Goal: Task Accomplishment & Management: Use online tool/utility

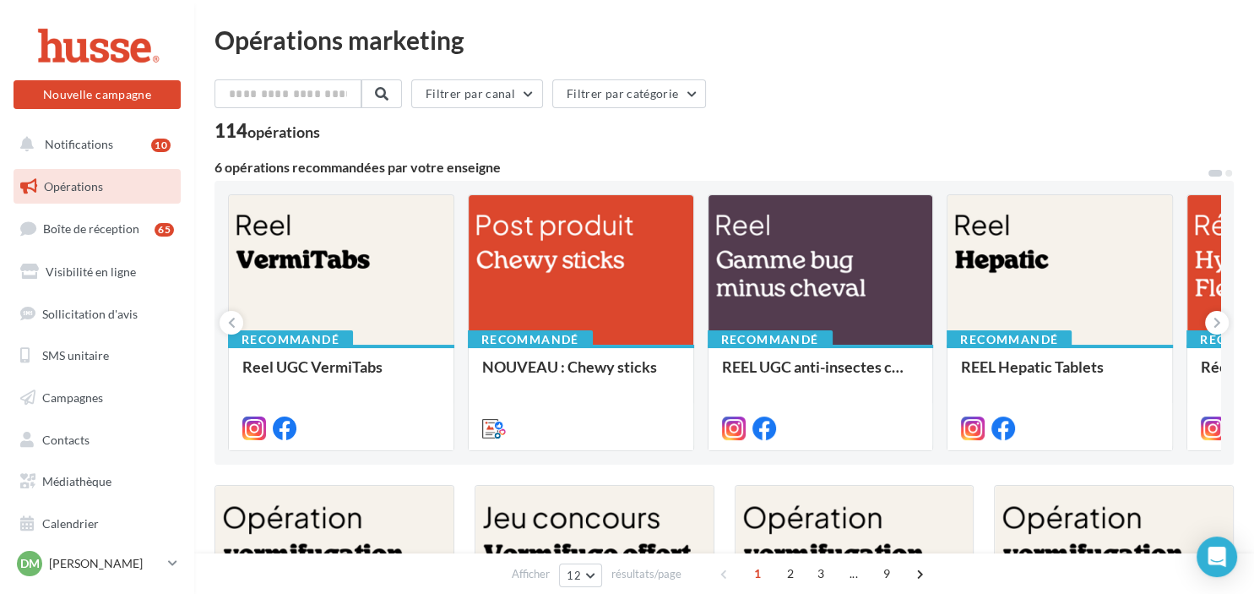
click at [701, 431] on div "Recommandé Reel UGC VermiTabs Recommandé NOUVEAU : Chewy sticks Carrousel de pr…" at bounding box center [724, 322] width 992 height 257
click at [403, 242] on div at bounding box center [341, 270] width 225 height 151
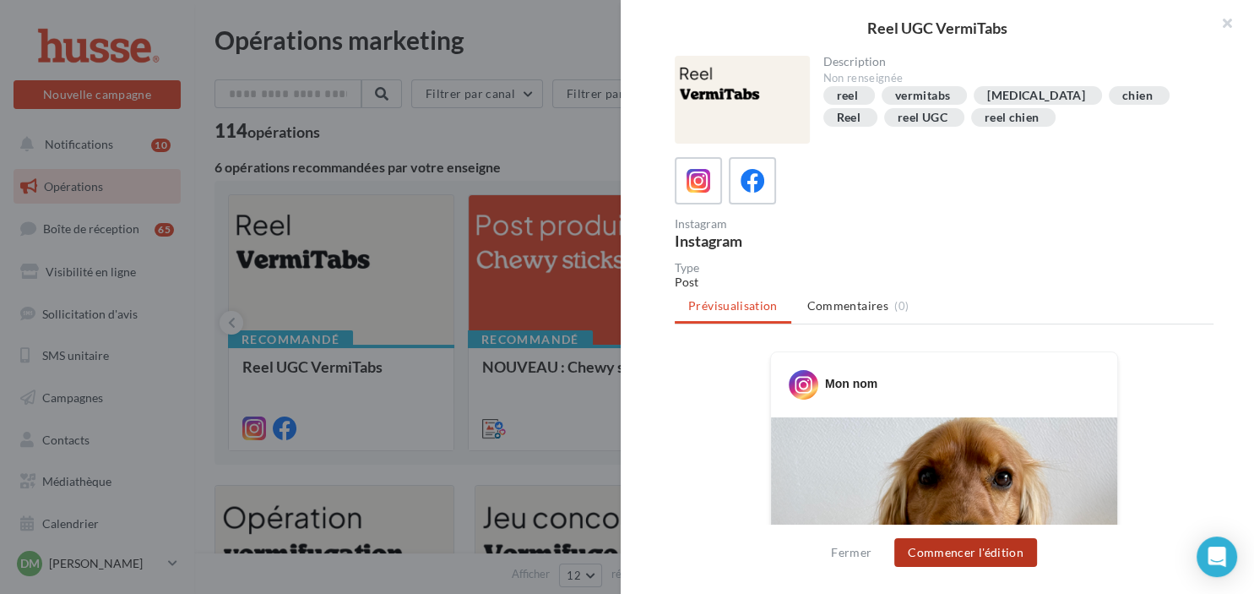
click at [961, 552] on button "Commencer l'édition" at bounding box center [965, 552] width 143 height 29
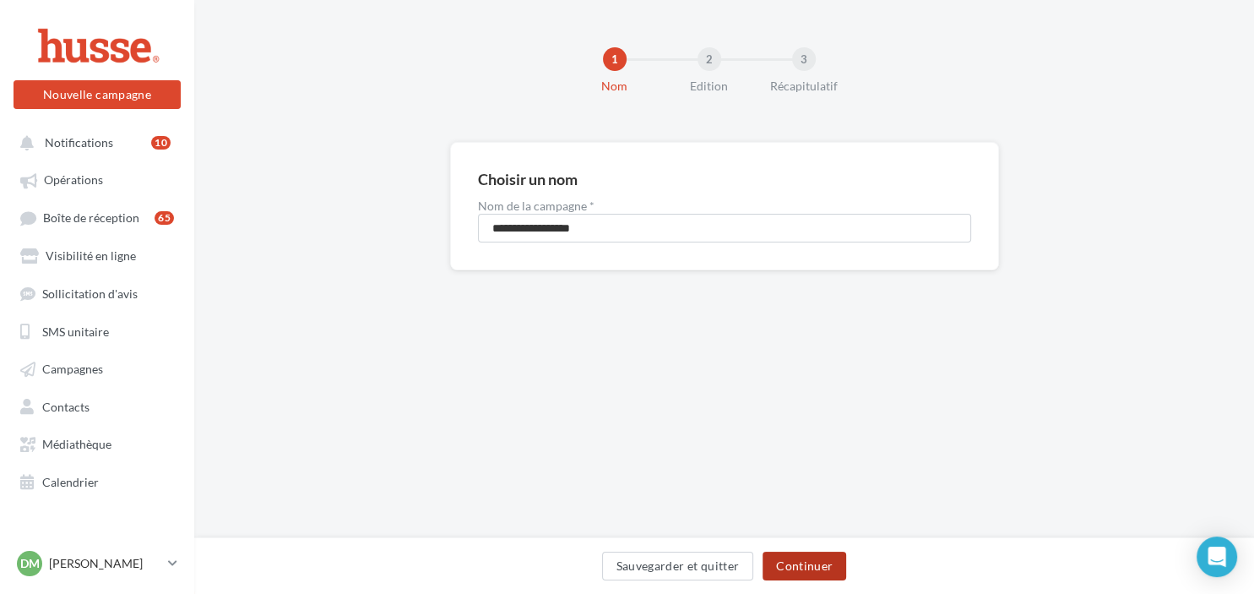
click at [813, 558] on button "Continuer" at bounding box center [805, 566] width 84 height 29
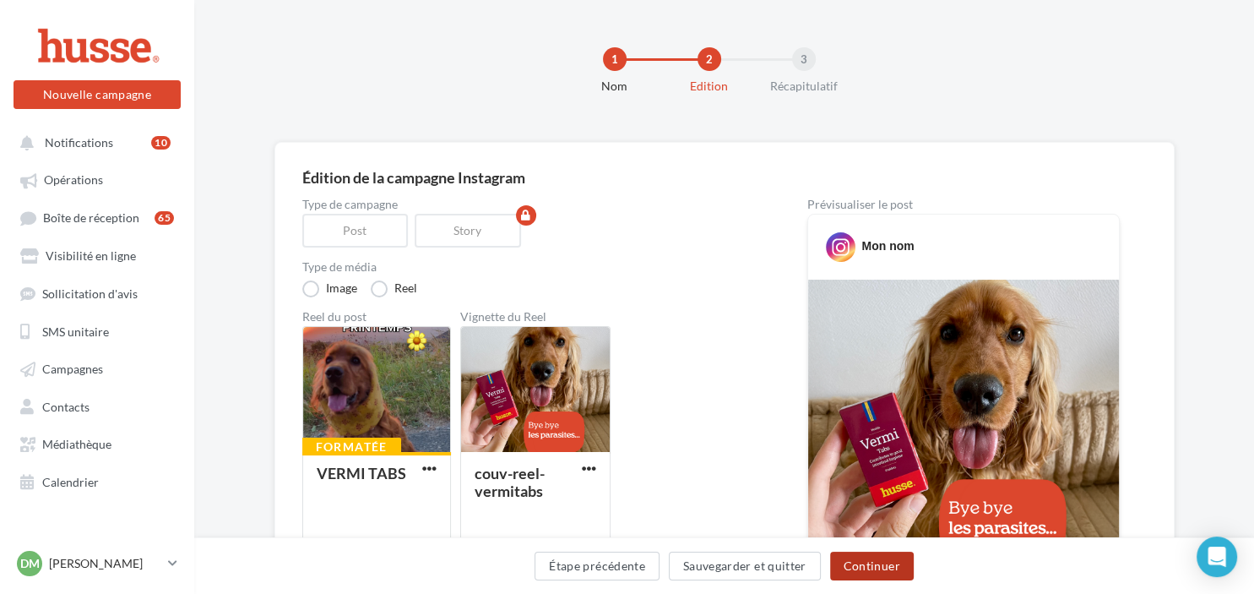
click at [874, 568] on button "Continuer" at bounding box center [872, 566] width 84 height 29
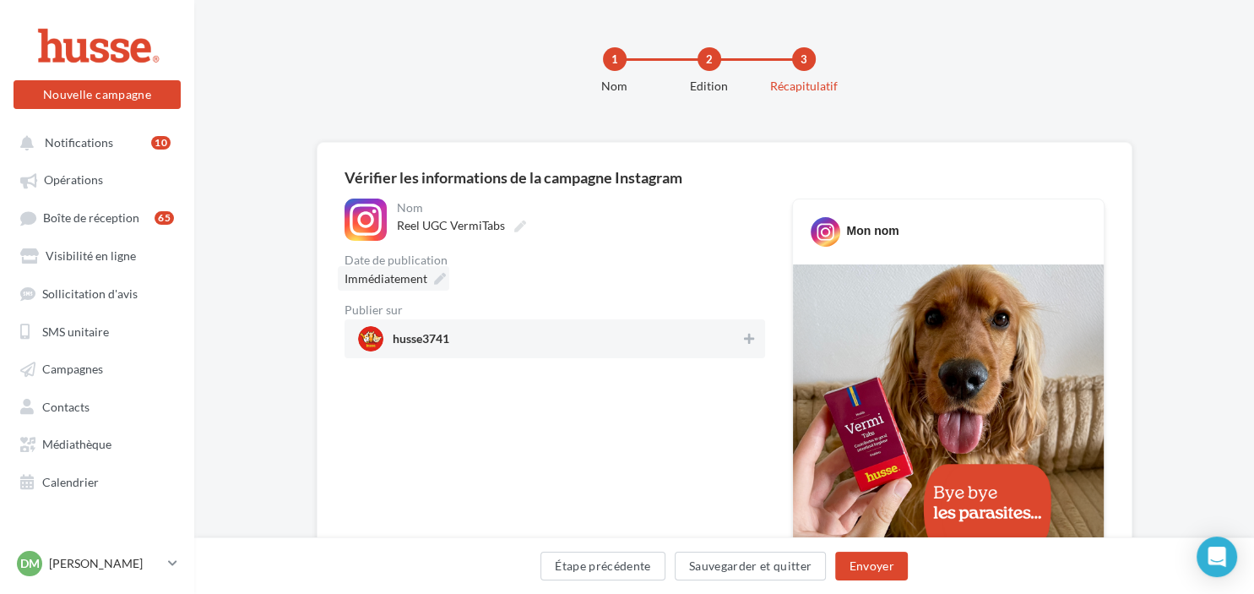
click at [434, 277] on icon at bounding box center [440, 279] width 12 height 12
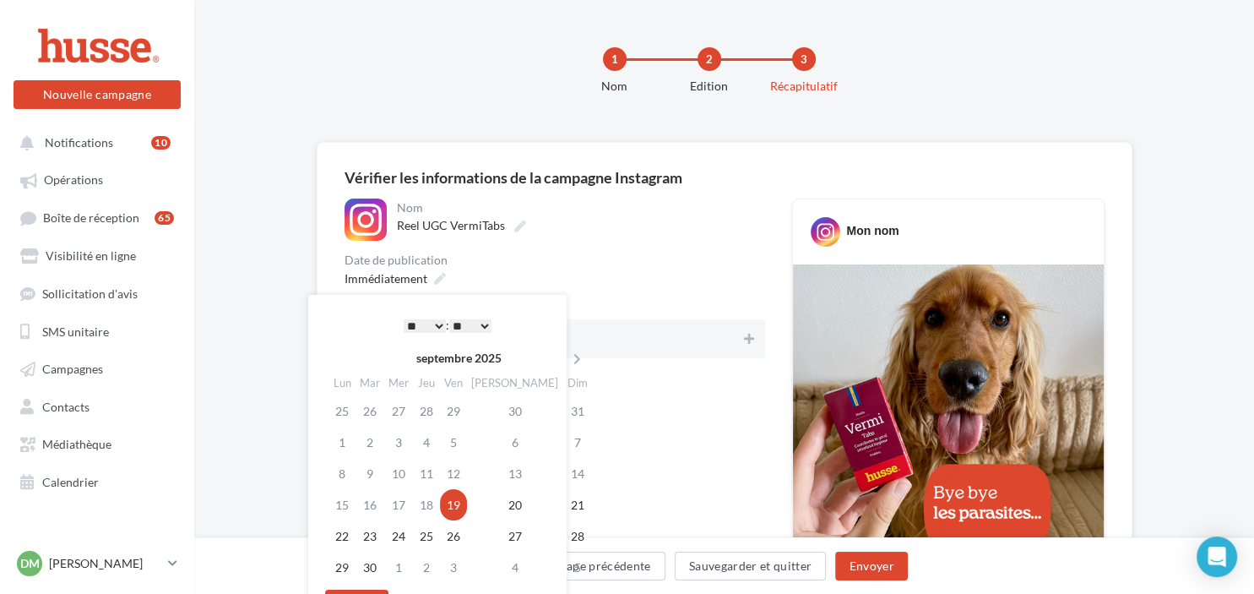
click at [449, 319] on select "** ** ** ** ** **" at bounding box center [470, 326] width 42 height 14
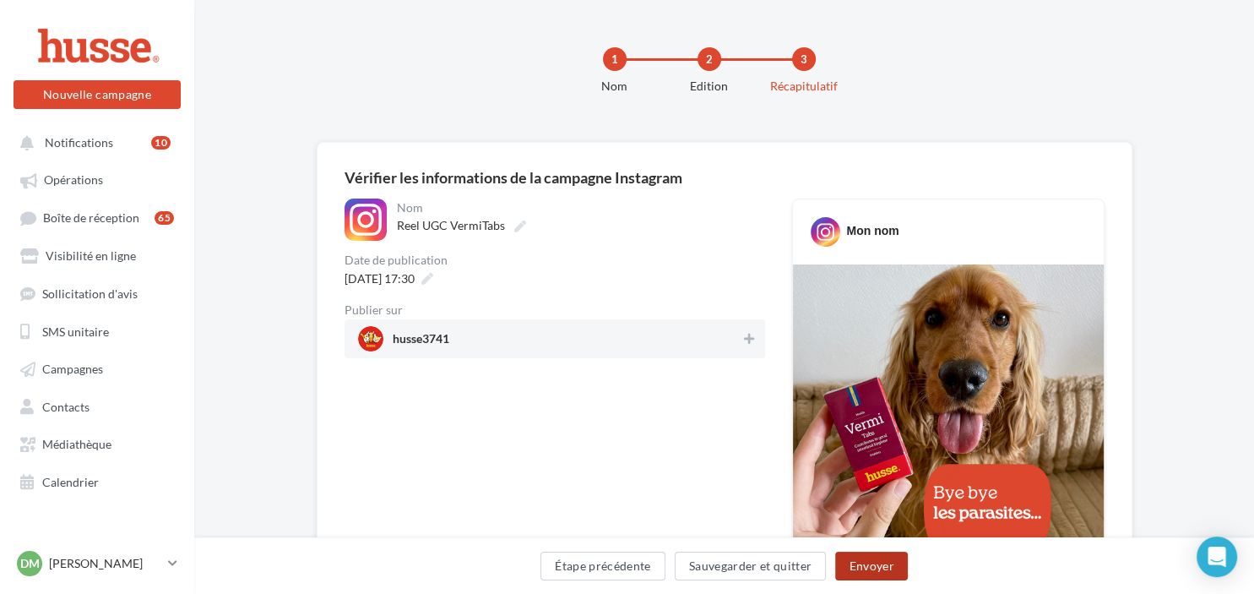
click at [885, 564] on button "Envoyer" at bounding box center [871, 566] width 72 height 29
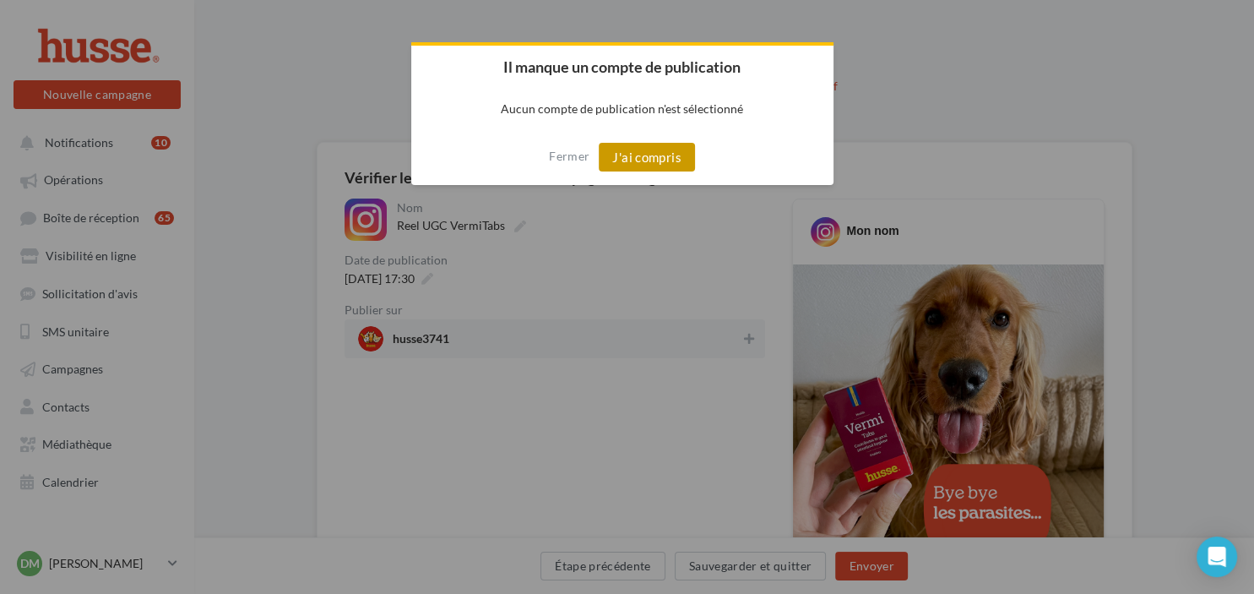
click at [633, 164] on button "J'ai compris" at bounding box center [647, 157] width 96 height 29
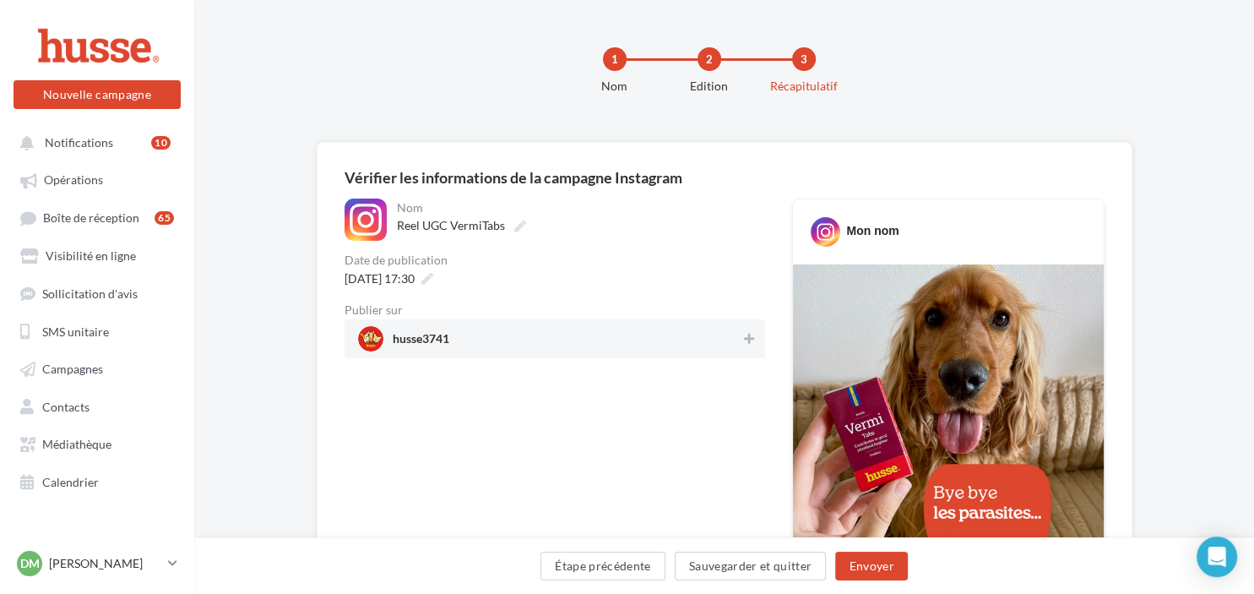
click at [422, 340] on span "husse3741" at bounding box center [421, 342] width 57 height 19
click at [870, 568] on button "Envoyer" at bounding box center [871, 566] width 72 height 29
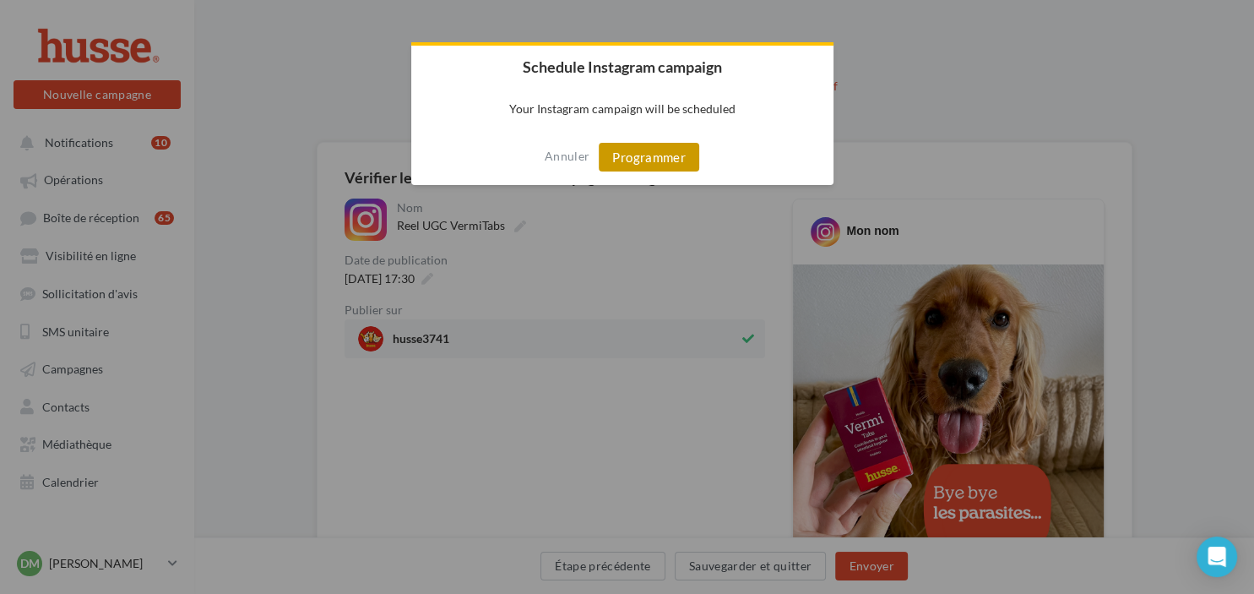
click at [654, 157] on button "Programmer" at bounding box center [649, 157] width 101 height 29
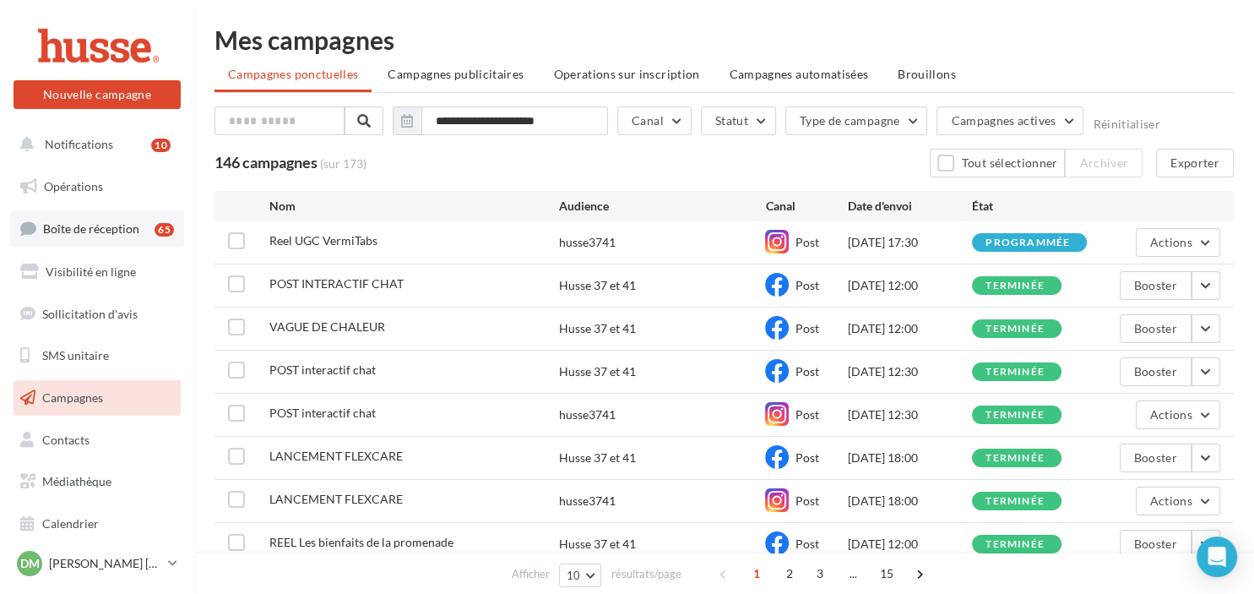
click at [119, 225] on span "Boîte de réception" at bounding box center [91, 228] width 96 height 14
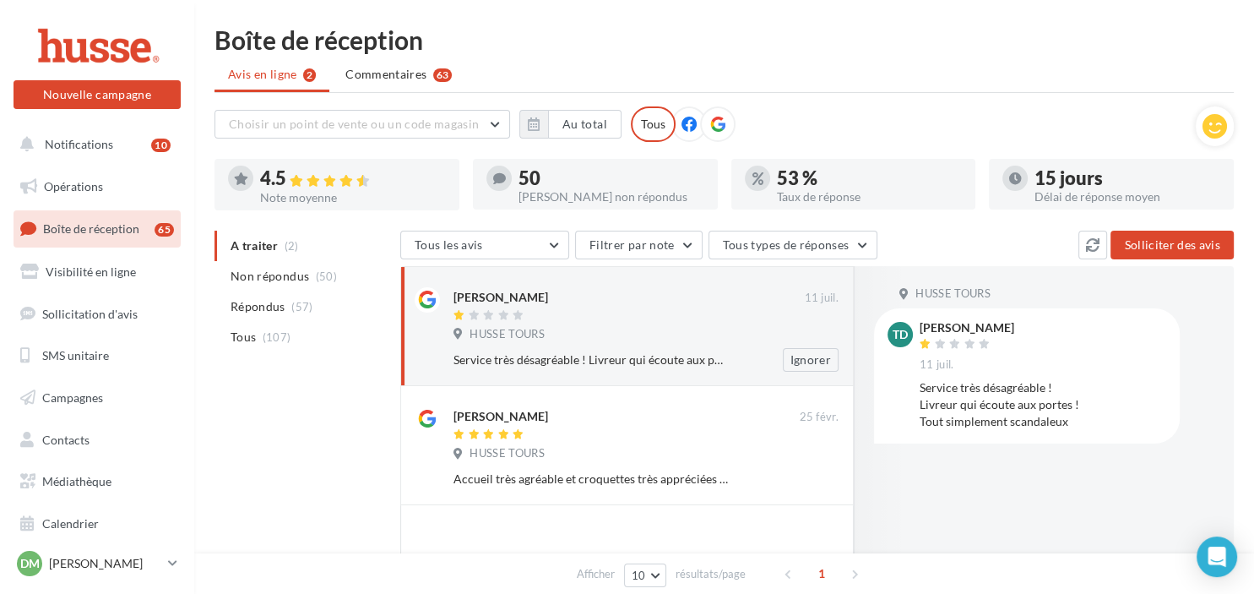
click at [524, 351] on div "Service très désagréable ! Livreur qui écoute aux portes ! Tout simplement scan…" at bounding box center [653, 360] width 399 height 24
click at [272, 301] on span "Répondus" at bounding box center [258, 306] width 55 height 17
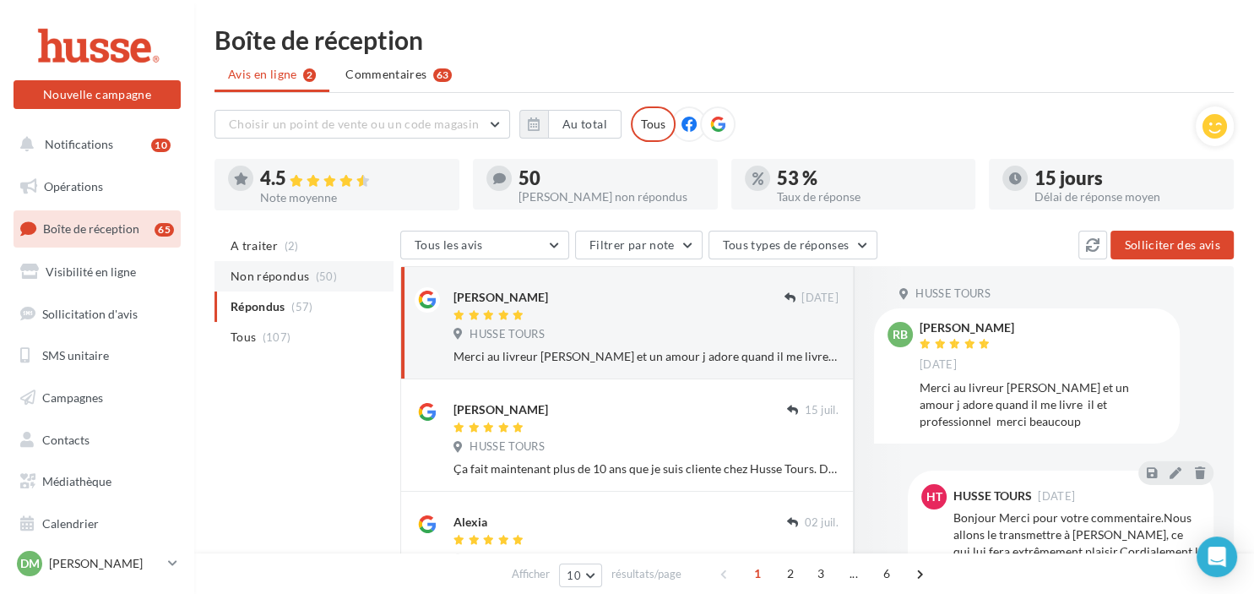
click at [271, 283] on span "Non répondus" at bounding box center [270, 276] width 79 height 17
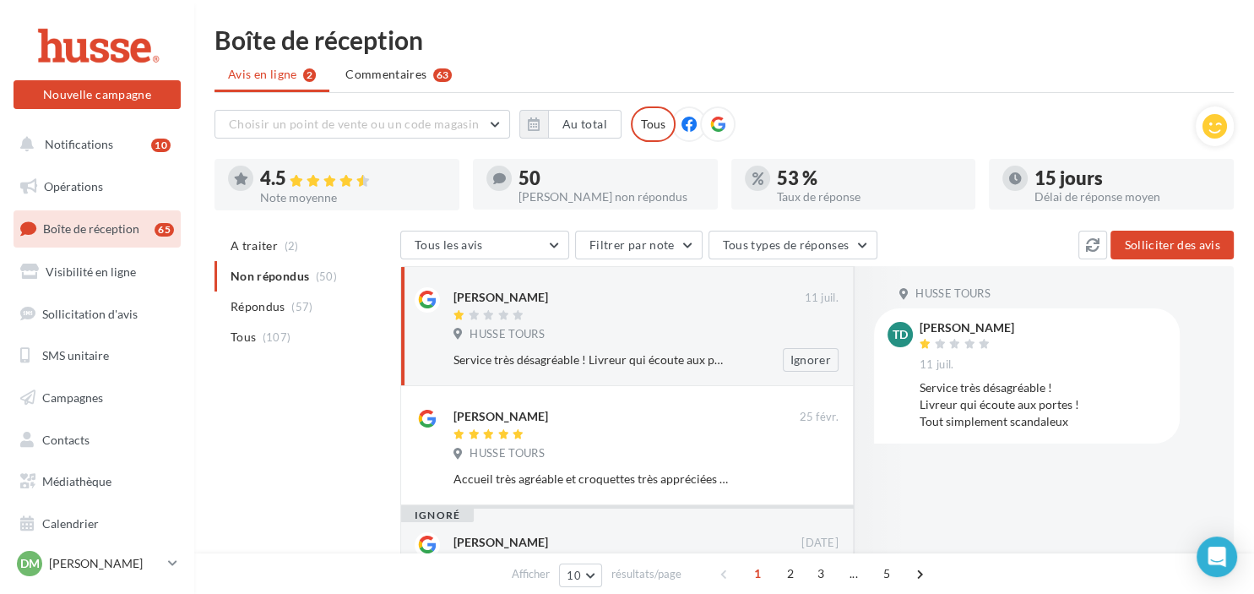
click at [519, 353] on div "Service très désagréable ! Livreur qui écoute aux portes ! Tout simplement scan…" at bounding box center [591, 359] width 275 height 17
click at [682, 82] on ul "Avis en ligne 2 Commentaires 63" at bounding box center [725, 76] width 1020 height 34
click at [93, 144] on span "Notifications" at bounding box center [79, 144] width 68 height 14
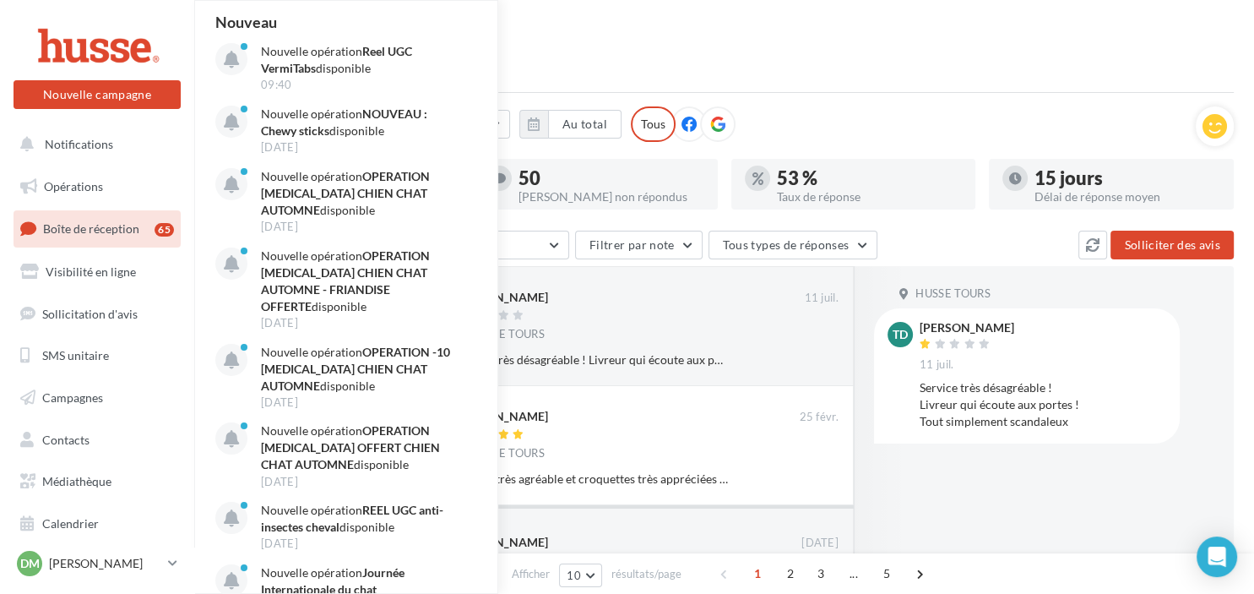
click at [581, 34] on div "Boîte de réception" at bounding box center [725, 39] width 1020 height 25
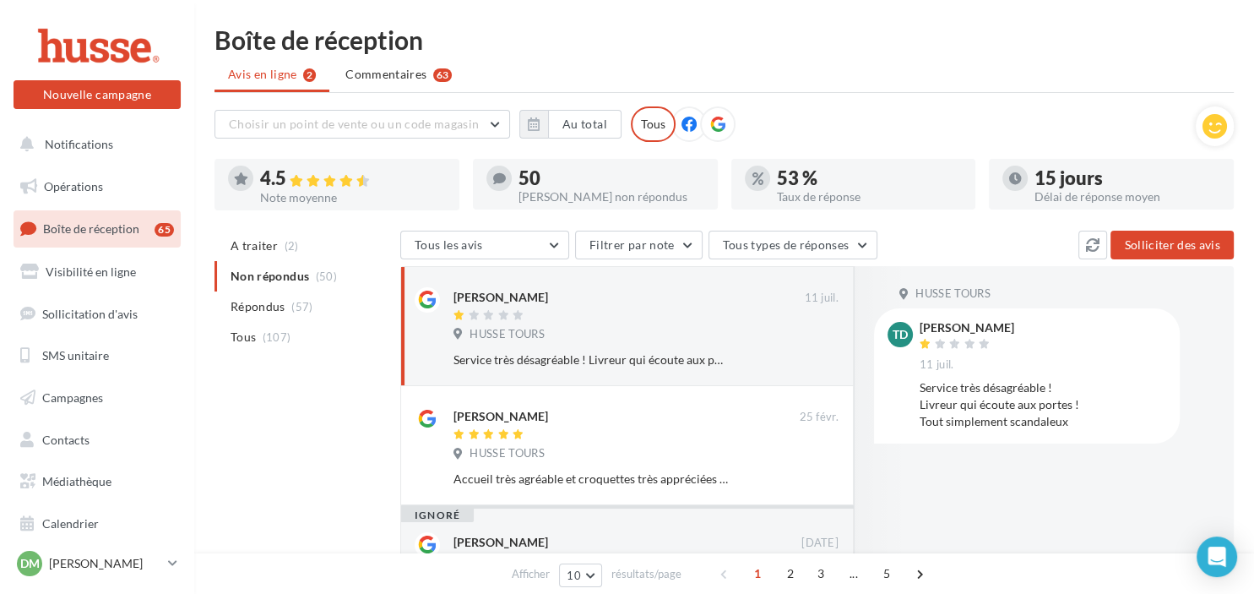
click at [600, 49] on div "Boîte de réception" at bounding box center [725, 39] width 1020 height 25
click at [84, 171] on link "Opérations" at bounding box center [97, 186] width 174 height 35
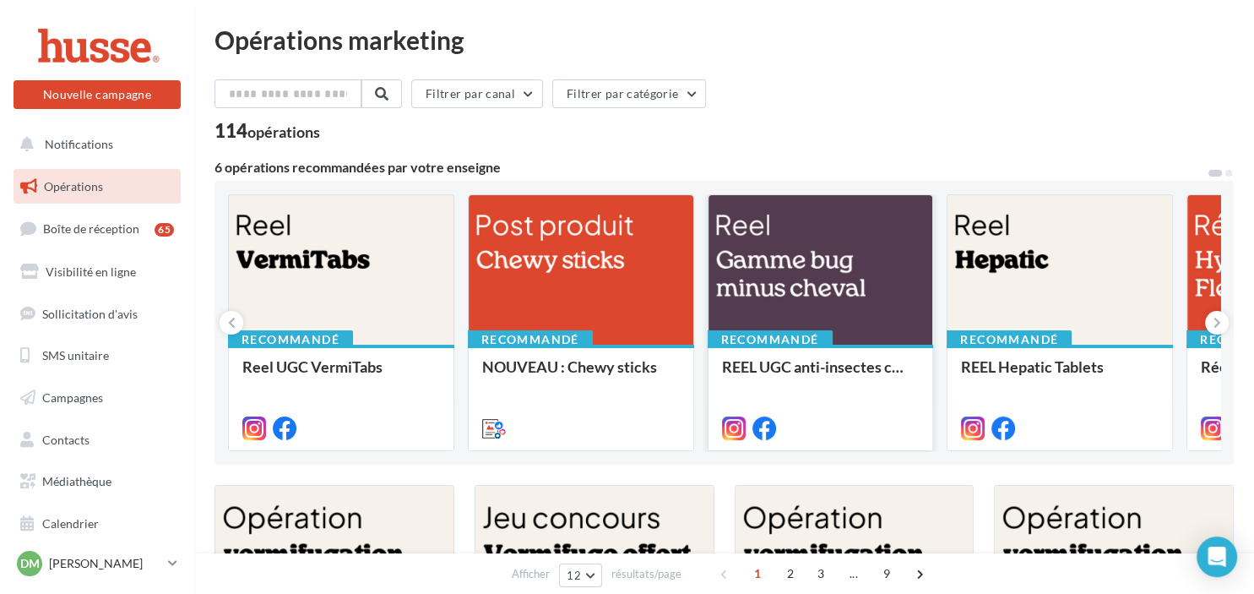
click at [805, 291] on div at bounding box center [821, 270] width 225 height 151
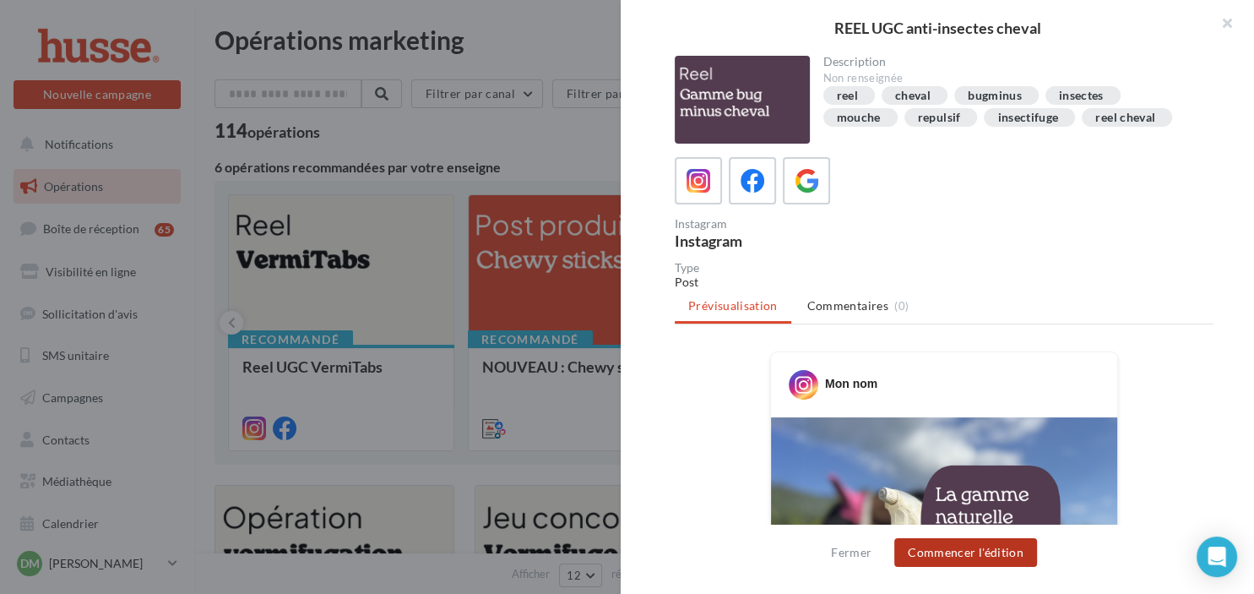
click at [981, 553] on button "Commencer l'édition" at bounding box center [965, 552] width 143 height 29
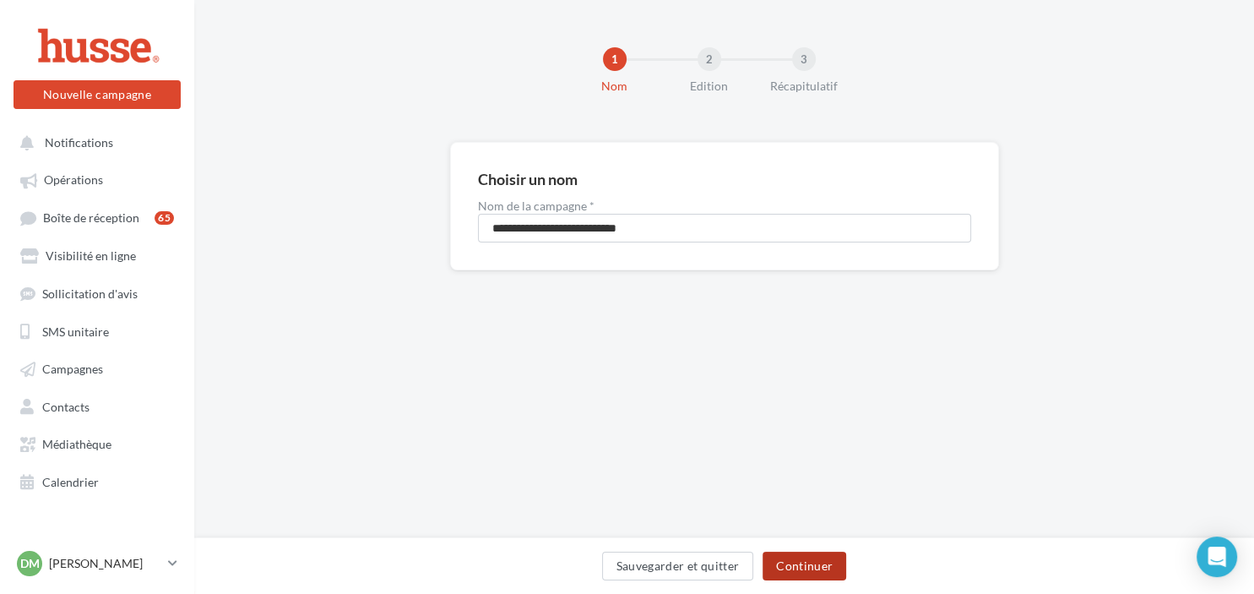
click at [796, 559] on button "Continuer" at bounding box center [805, 566] width 84 height 29
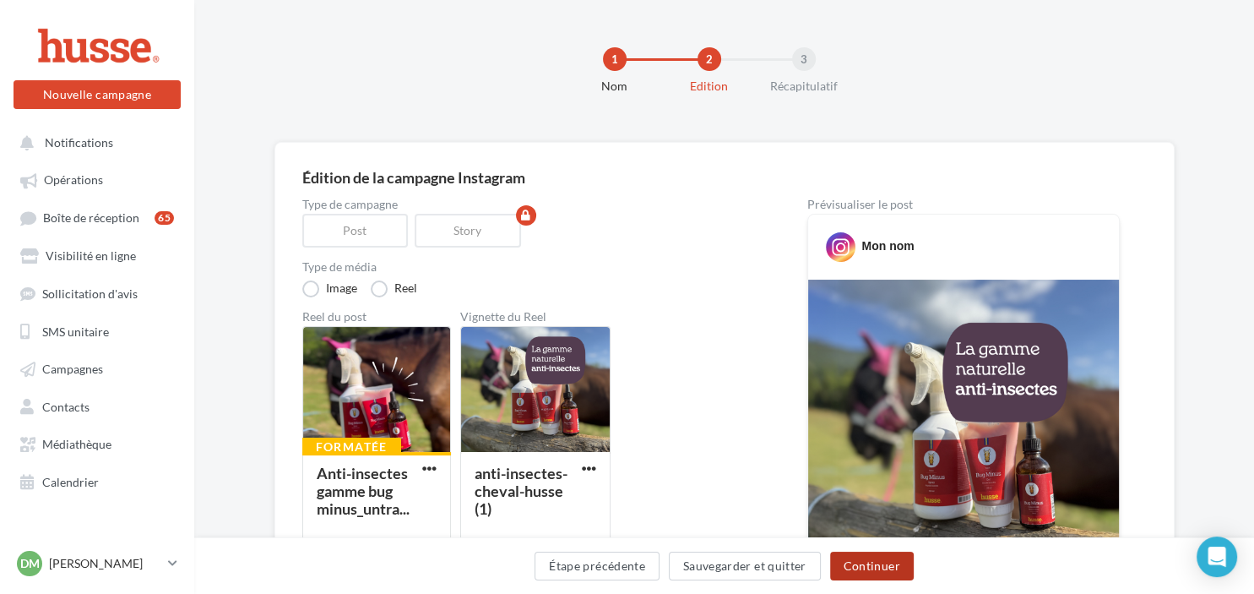
click at [859, 563] on button "Continuer" at bounding box center [872, 566] width 84 height 29
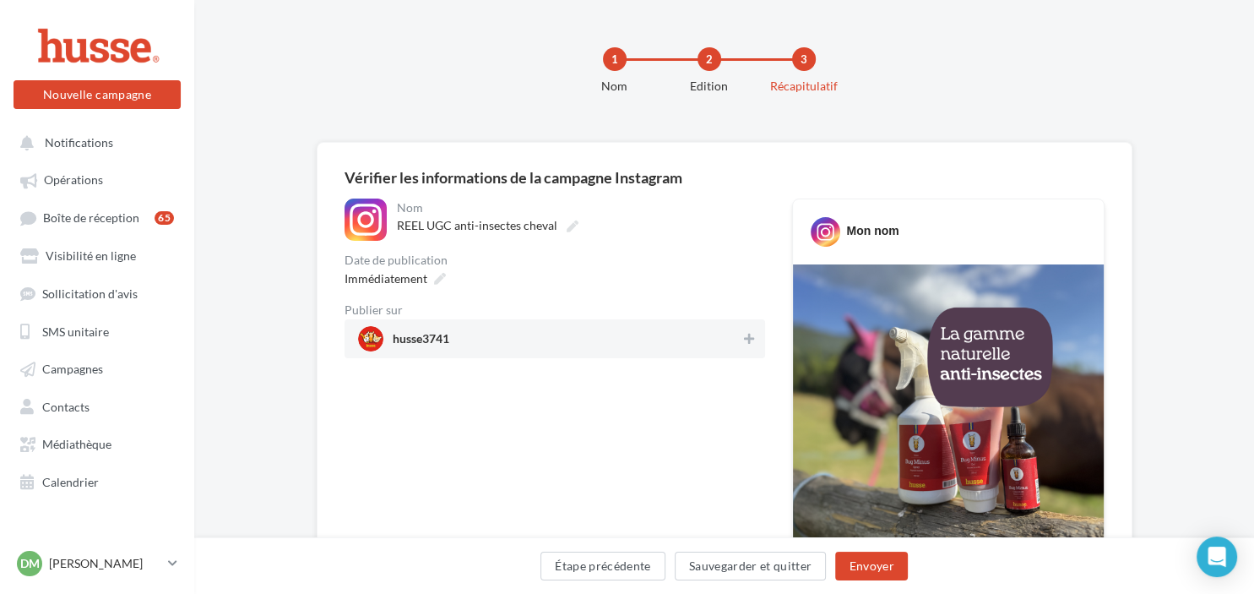
click at [412, 336] on span "husse3741" at bounding box center [421, 342] width 57 height 19
click at [428, 282] on div "Immédiatement" at bounding box center [393, 278] width 111 height 24
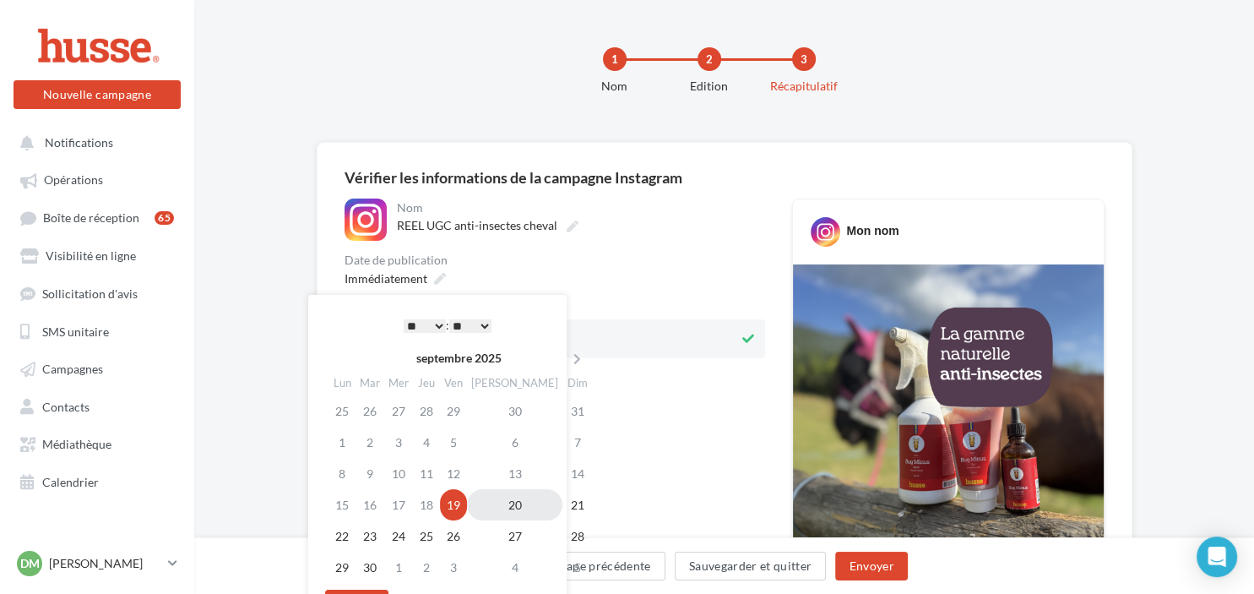
click at [499, 498] on td "20" at bounding box center [514, 504] width 95 height 31
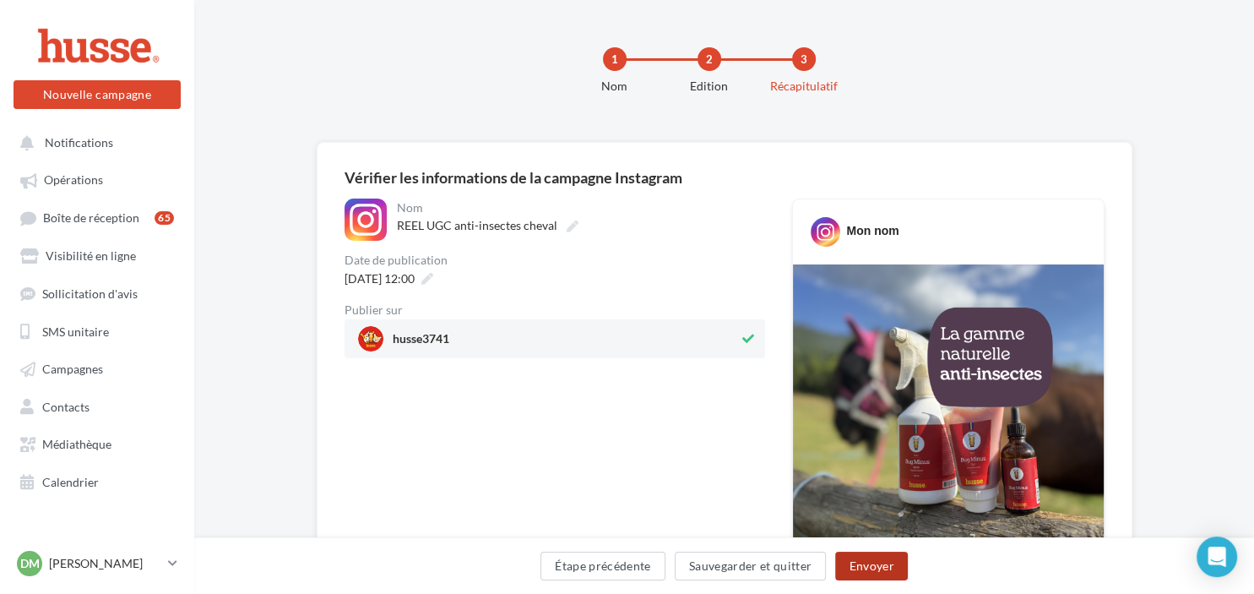
click at [877, 567] on button "Envoyer" at bounding box center [871, 566] width 72 height 29
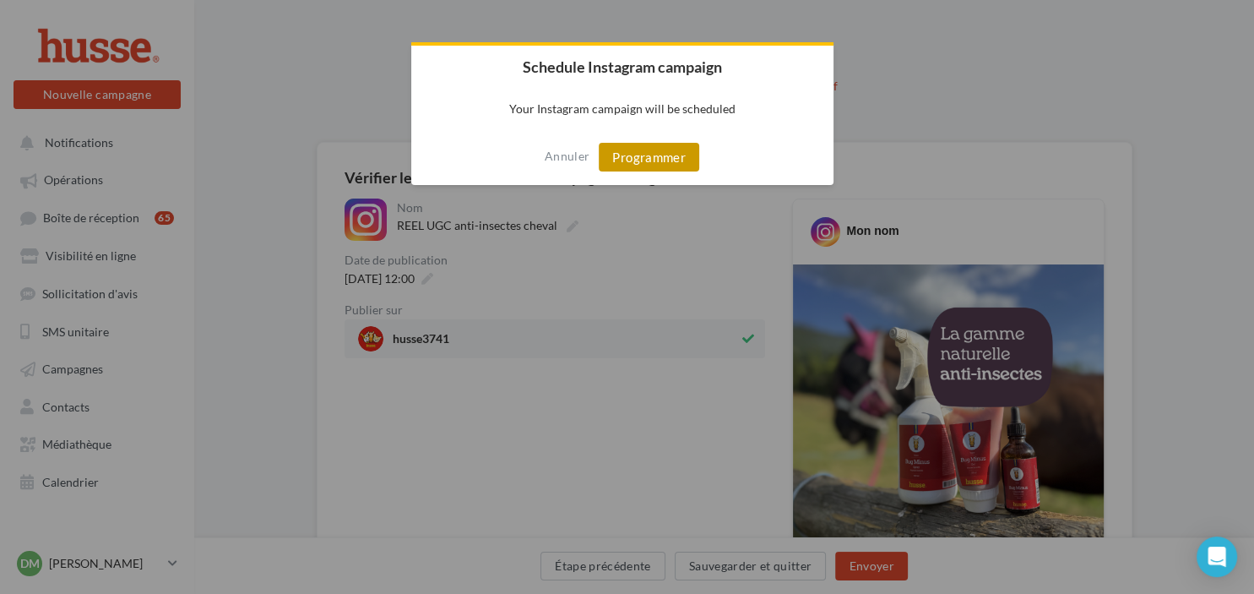
click at [646, 157] on button "Programmer" at bounding box center [649, 157] width 101 height 29
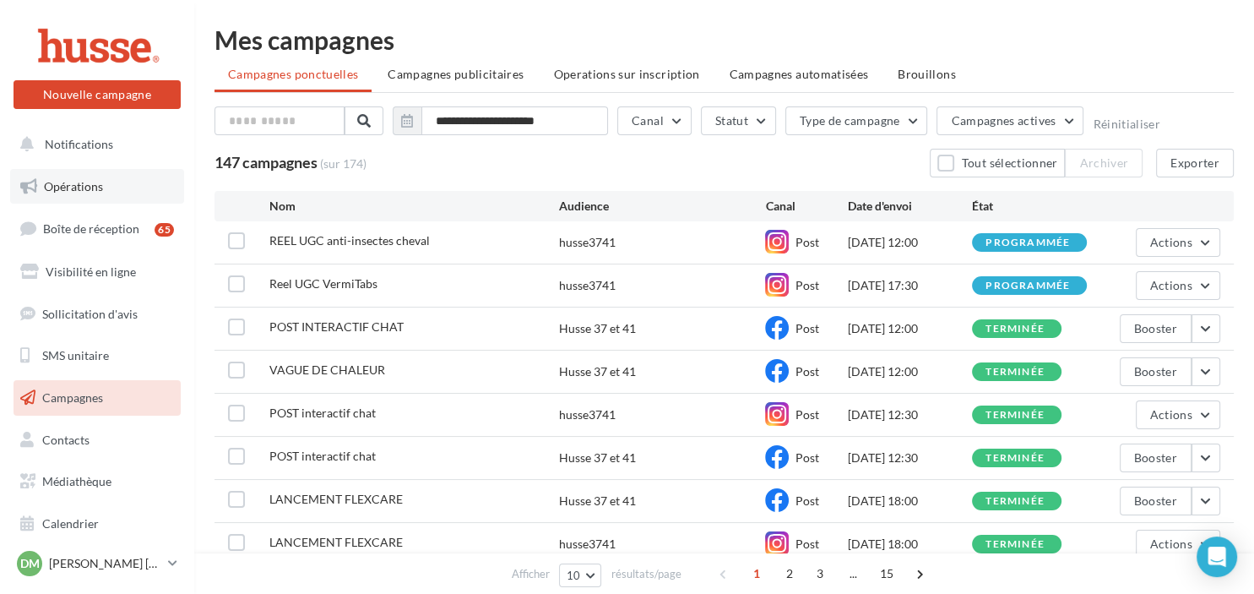
click at [83, 193] on span "Opérations" at bounding box center [73, 186] width 59 height 14
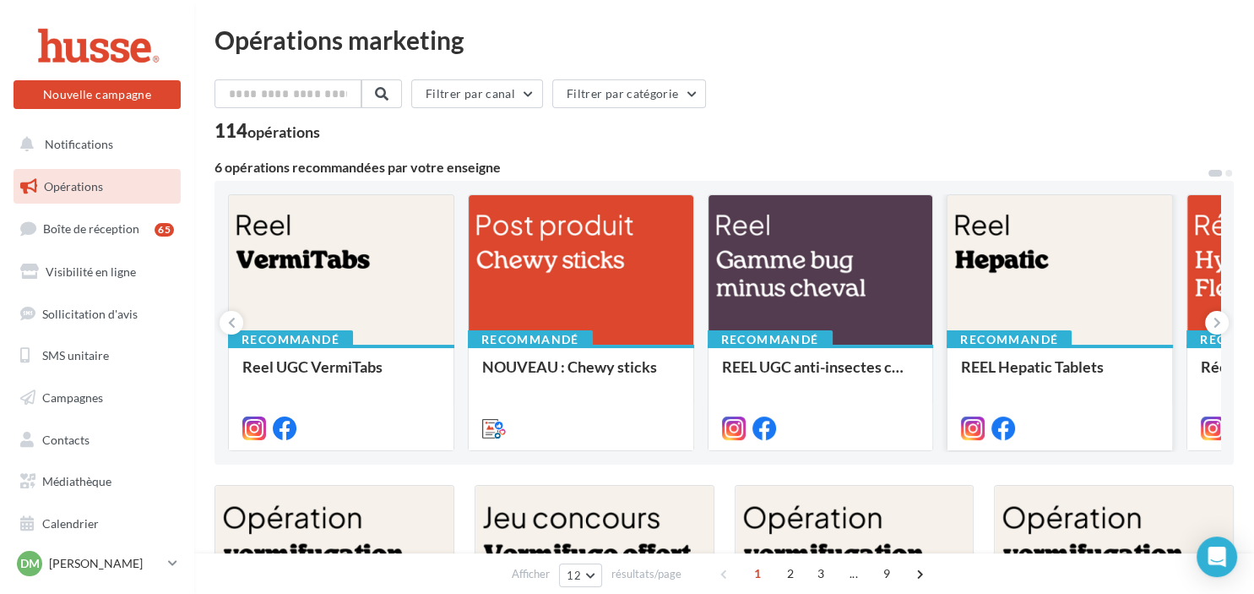
click at [1042, 260] on div at bounding box center [1060, 270] width 225 height 151
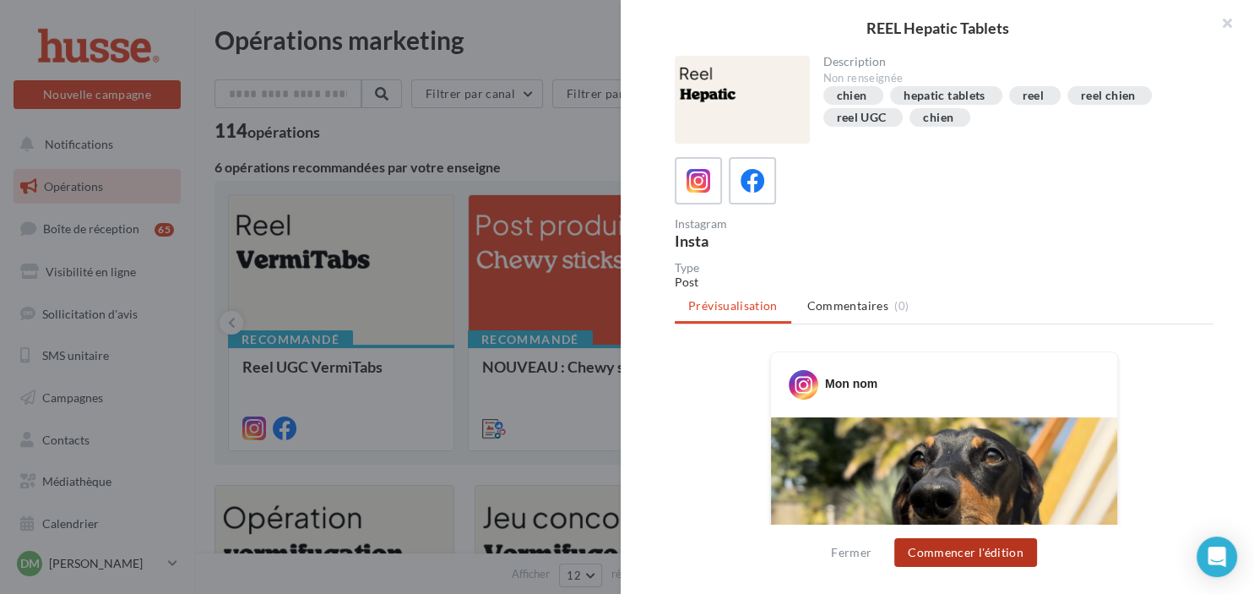
click at [951, 550] on button "Commencer l'édition" at bounding box center [965, 552] width 143 height 29
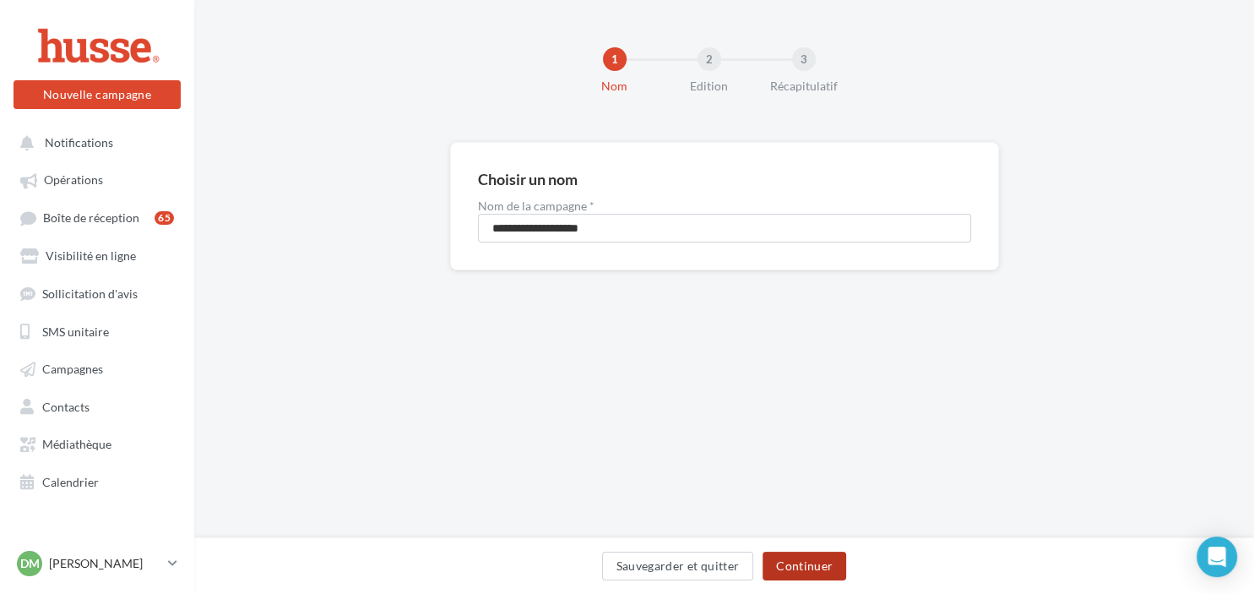
click at [815, 564] on button "Continuer" at bounding box center [805, 566] width 84 height 29
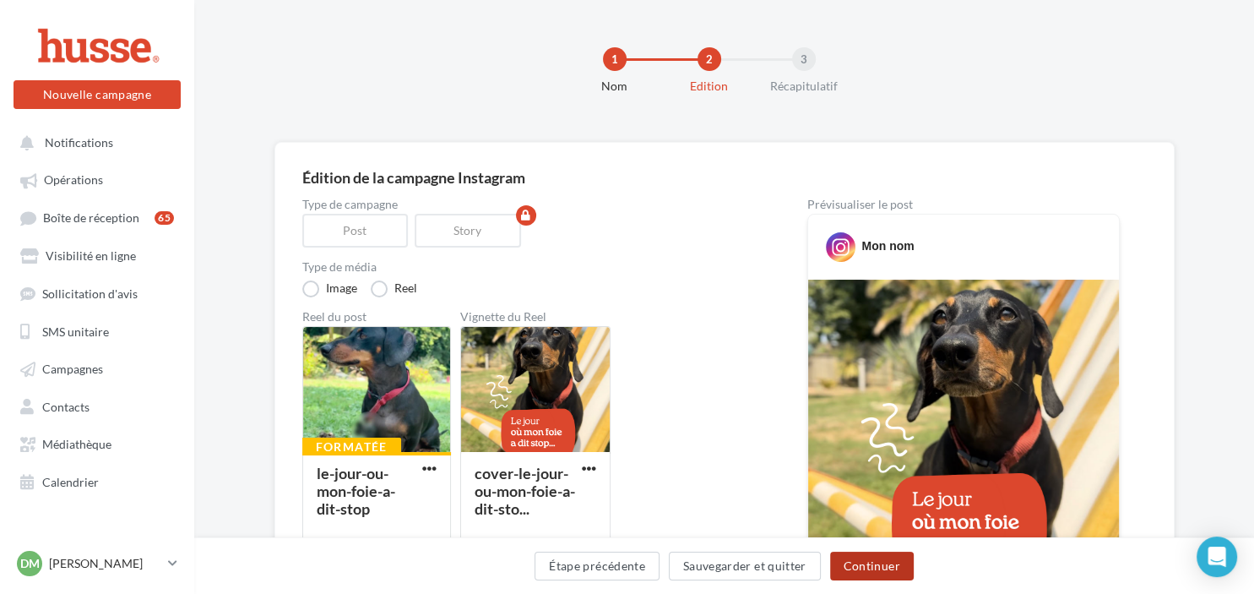
click at [859, 566] on button "Continuer" at bounding box center [872, 566] width 84 height 29
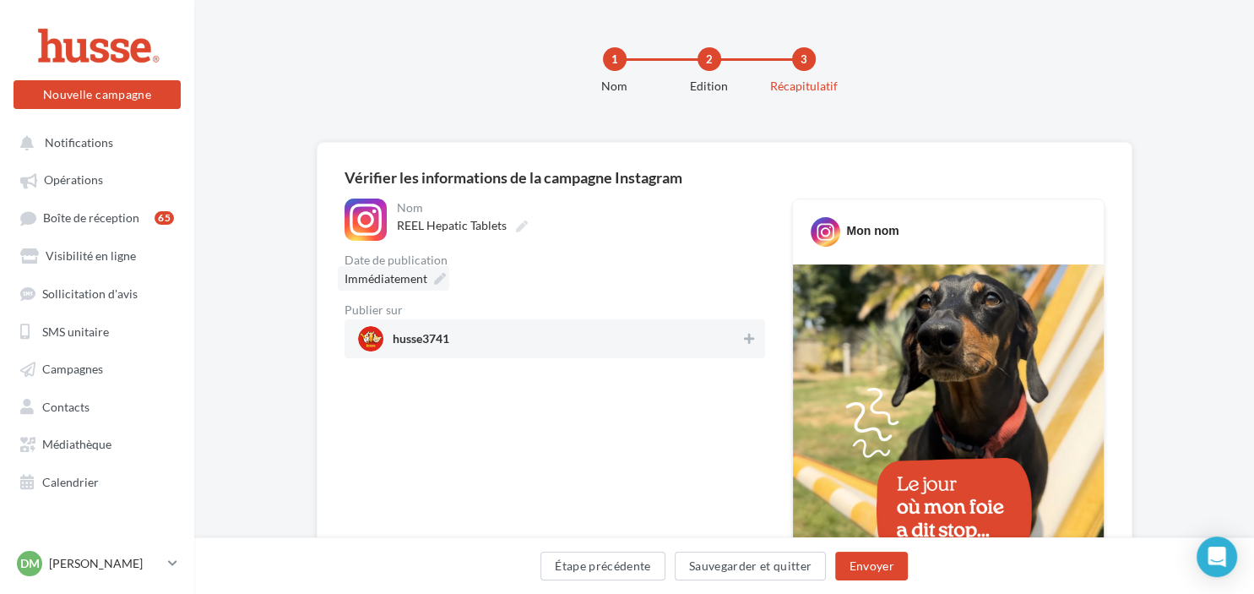
click at [439, 277] on icon at bounding box center [440, 279] width 12 height 12
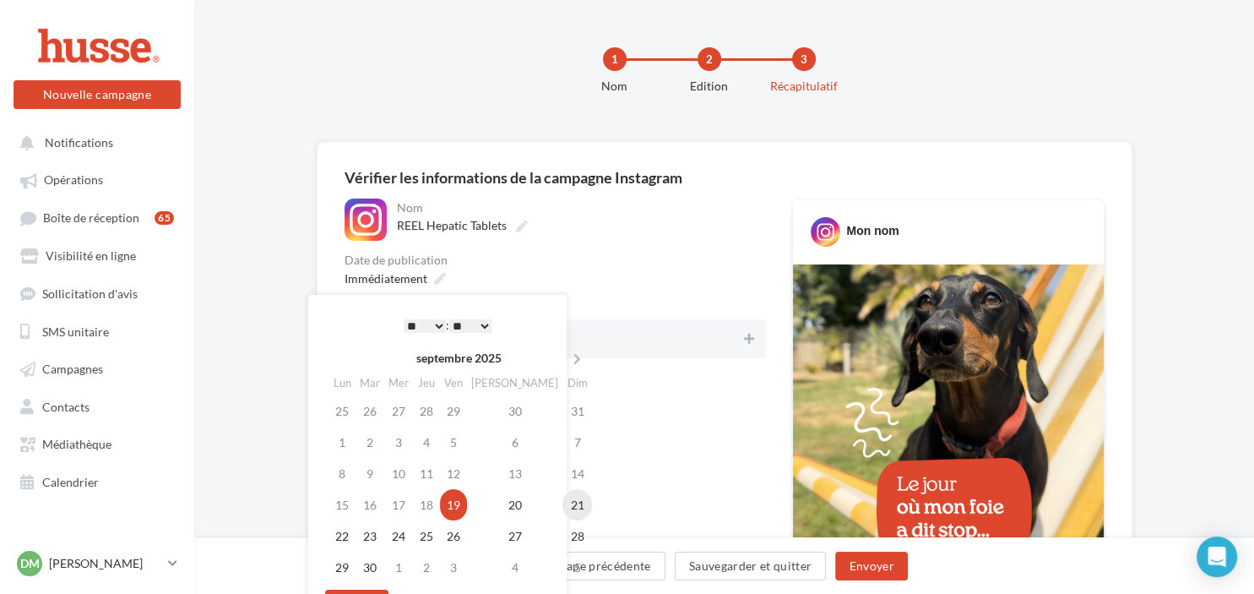
click at [563, 502] on td "21" at bounding box center [578, 504] width 30 height 31
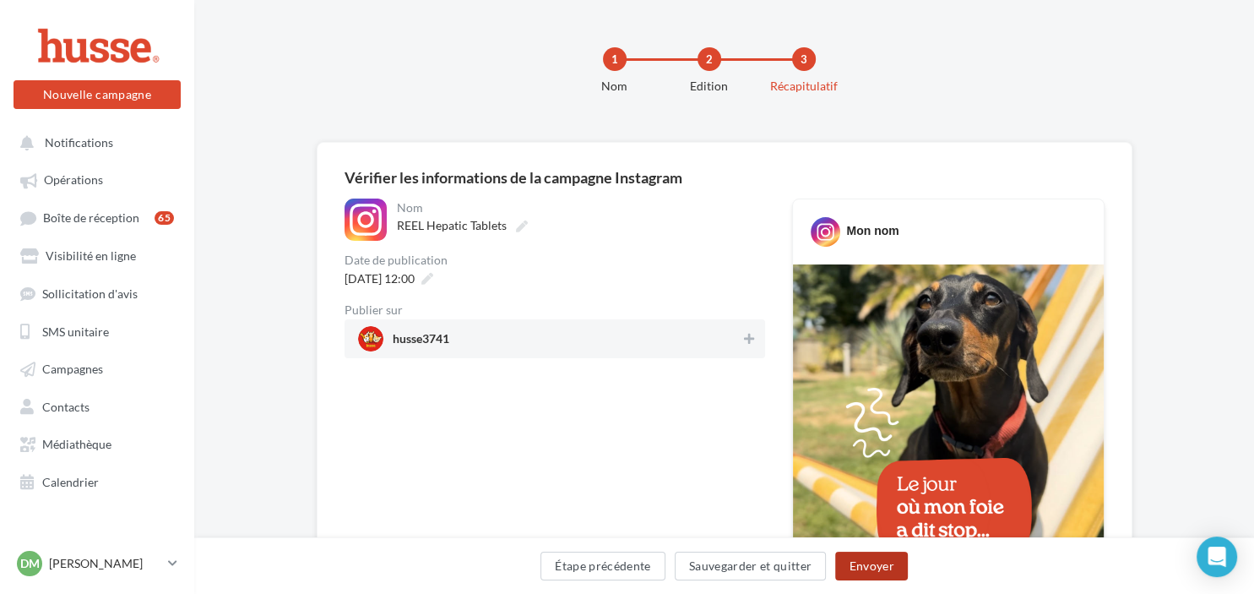
click at [863, 559] on button "Envoyer" at bounding box center [871, 566] width 72 height 29
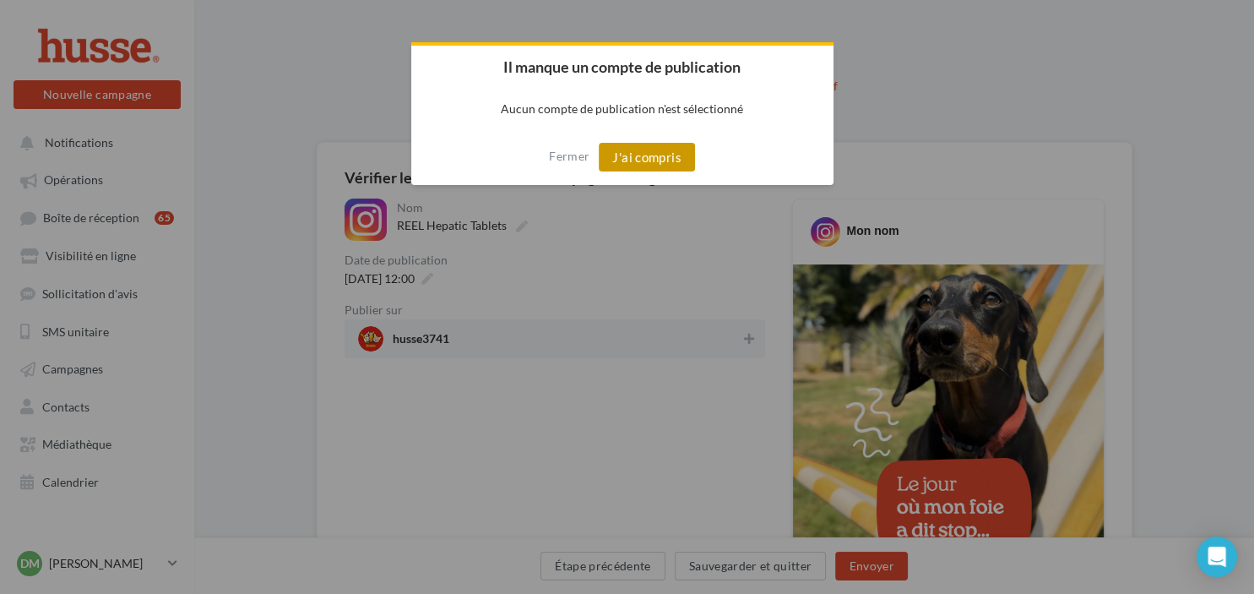
click at [642, 160] on button "J'ai compris" at bounding box center [647, 157] width 96 height 29
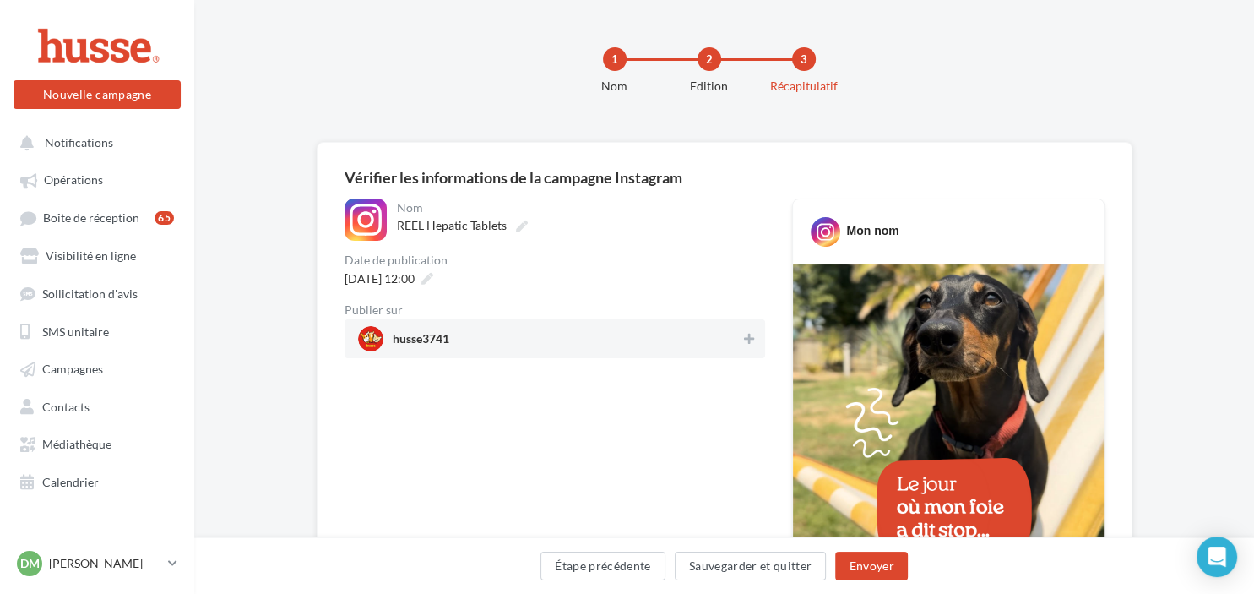
click at [430, 335] on span "husse3741" at bounding box center [421, 342] width 57 height 19
click at [868, 563] on button "Envoyer" at bounding box center [871, 566] width 72 height 29
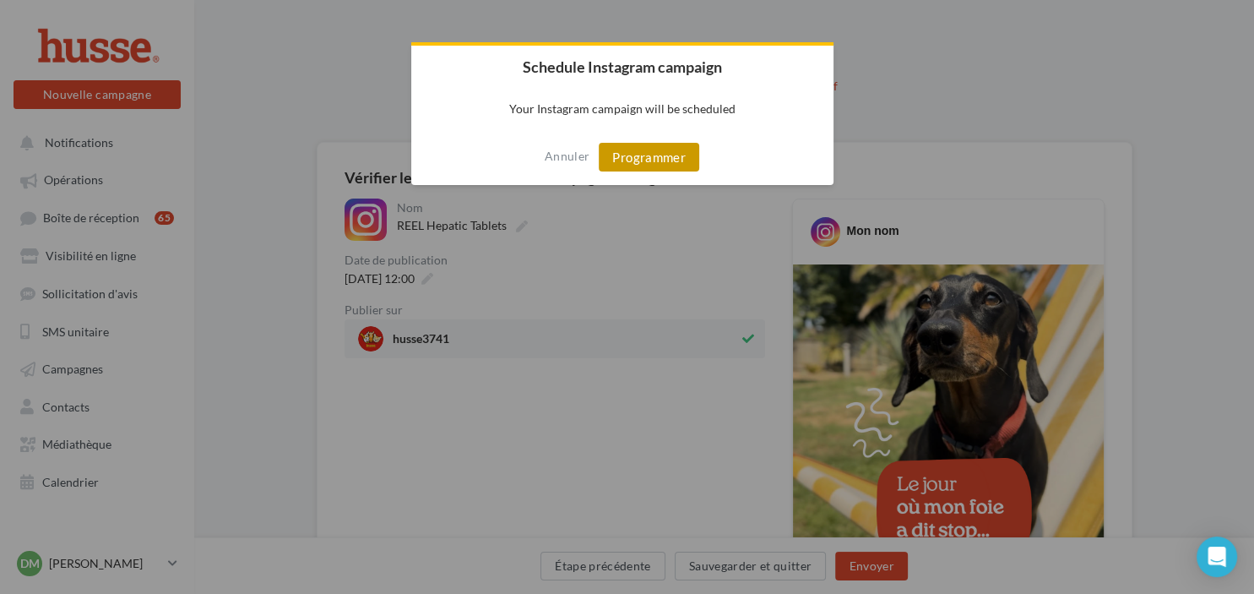
click at [644, 160] on button "Programmer" at bounding box center [649, 157] width 101 height 29
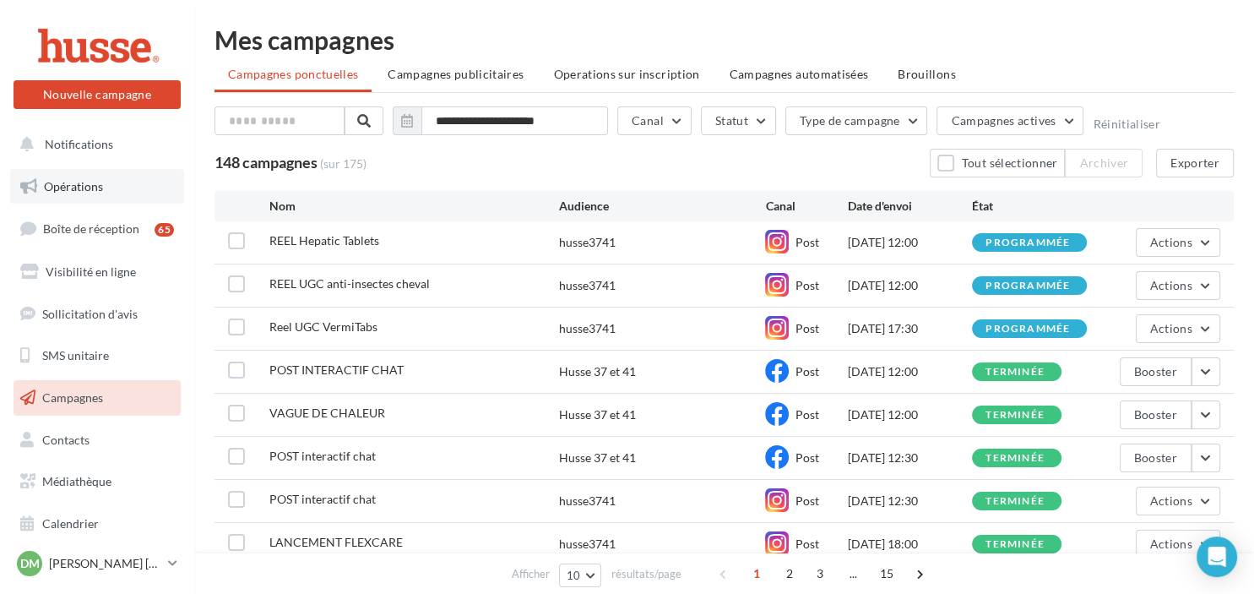
click at [106, 188] on link "Opérations" at bounding box center [97, 186] width 174 height 35
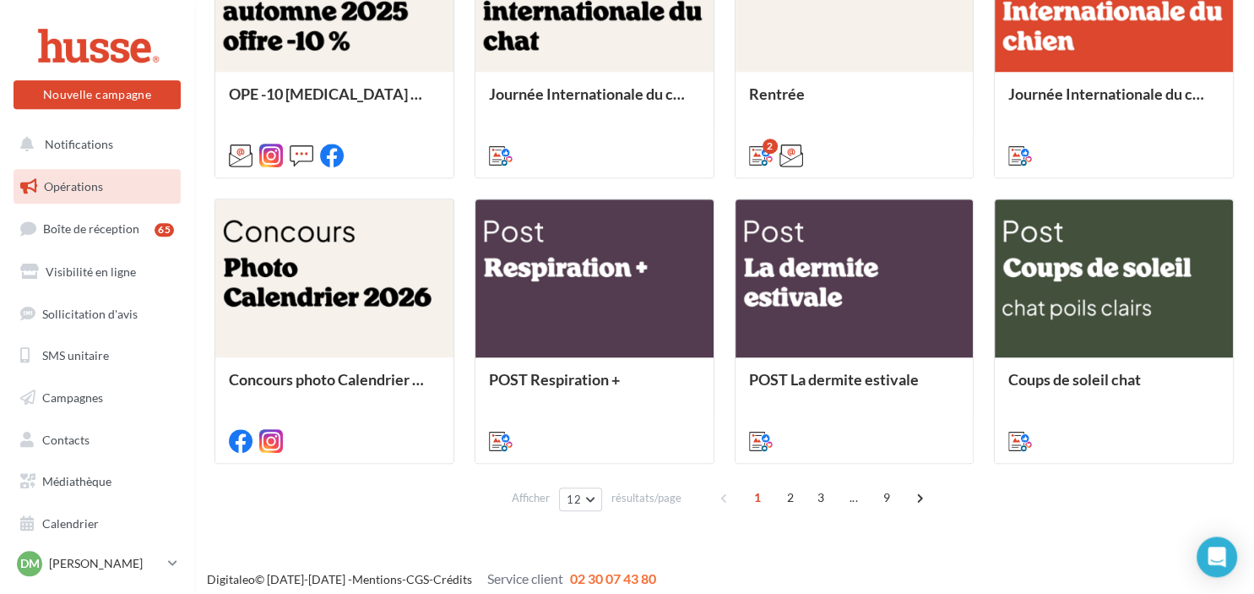
scroll to position [862, 0]
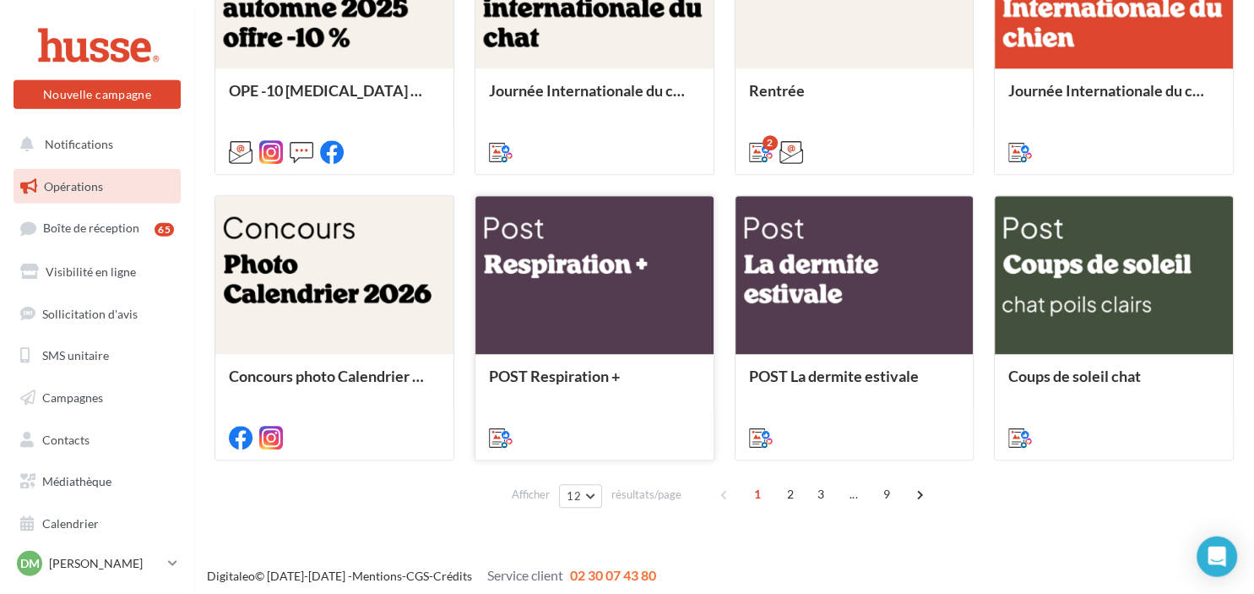
click at [629, 285] on div at bounding box center [595, 276] width 238 height 160
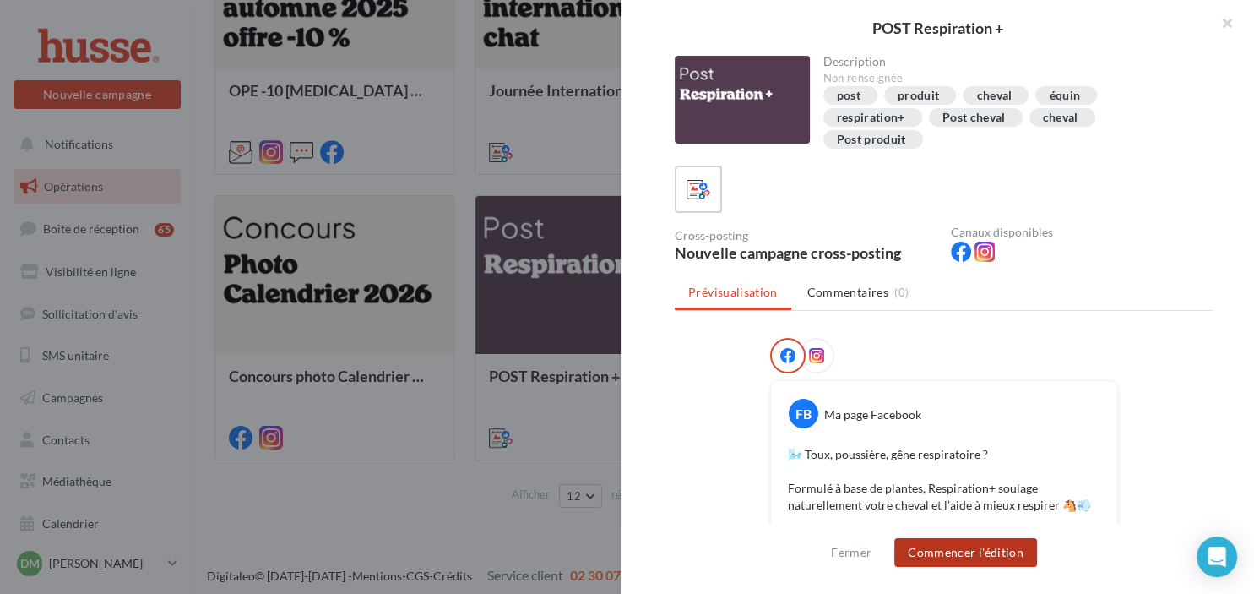
click at [948, 548] on button "Commencer l'édition" at bounding box center [965, 552] width 143 height 29
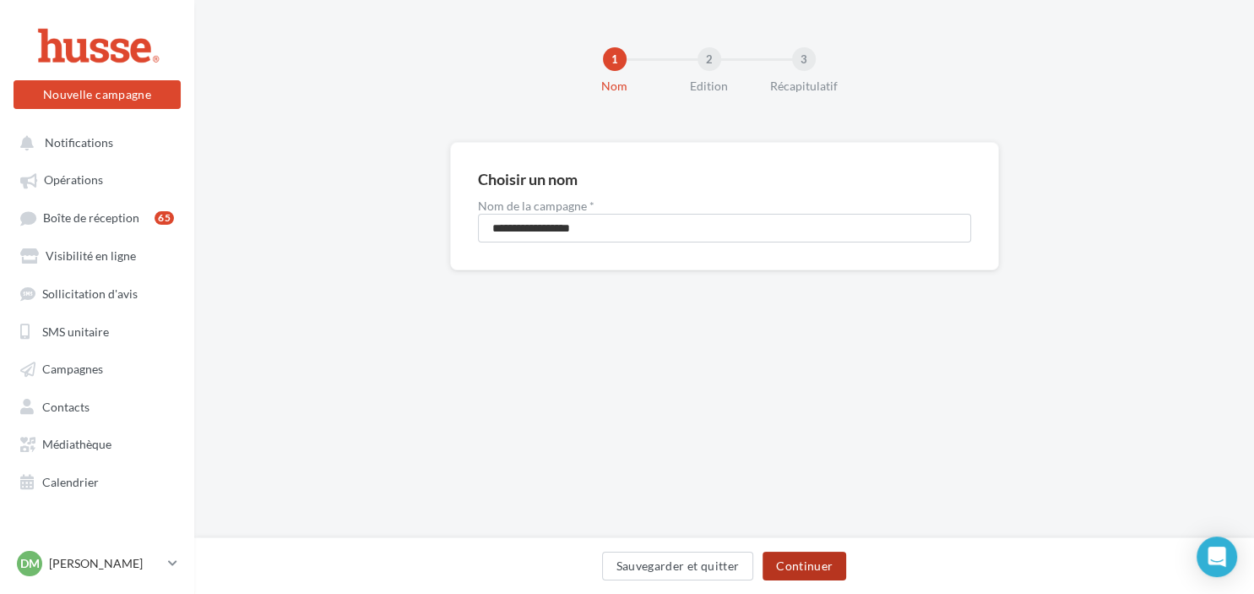
click at [794, 563] on button "Continuer" at bounding box center [805, 566] width 84 height 29
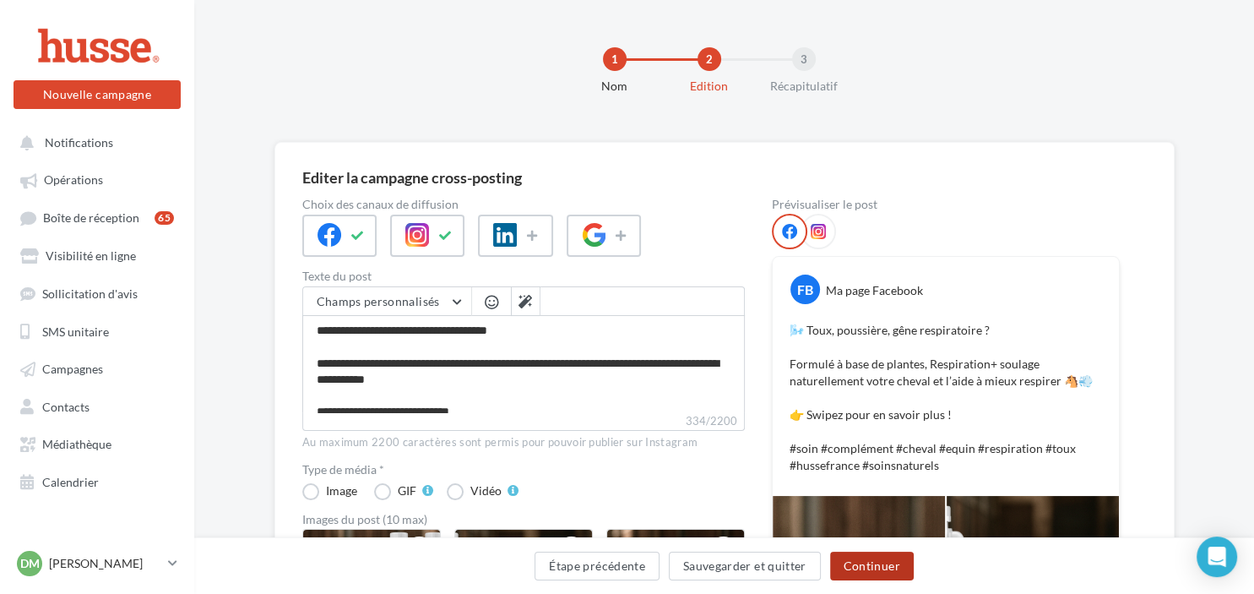
click at [875, 567] on button "Continuer" at bounding box center [872, 566] width 84 height 29
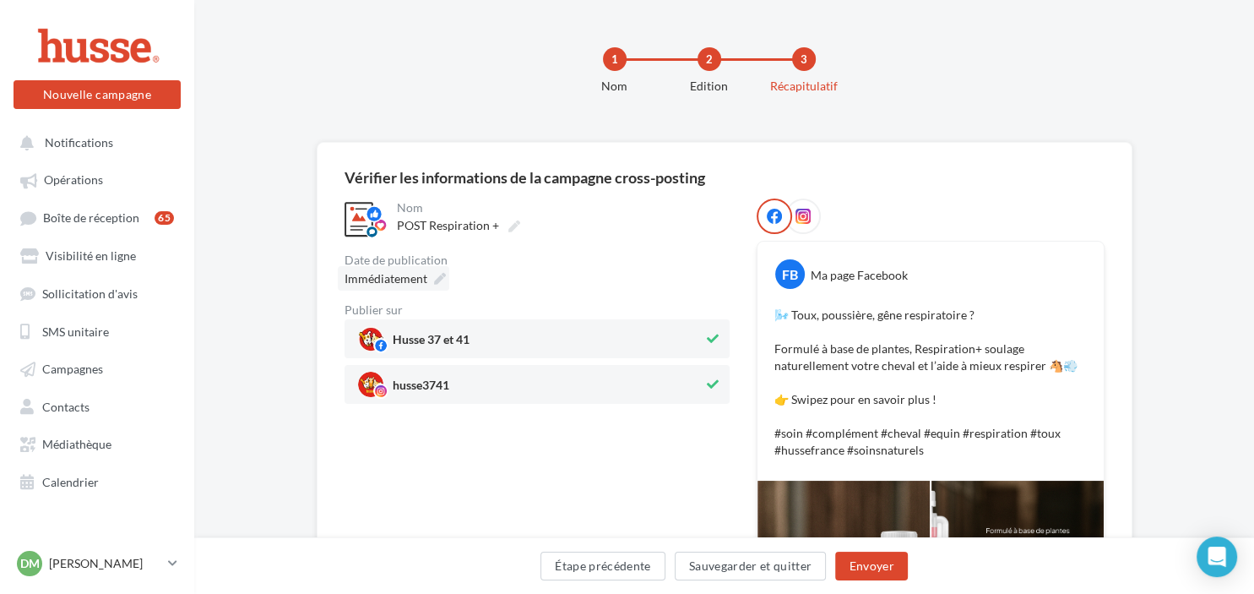
click at [438, 285] on div "Immédiatement" at bounding box center [393, 278] width 111 height 24
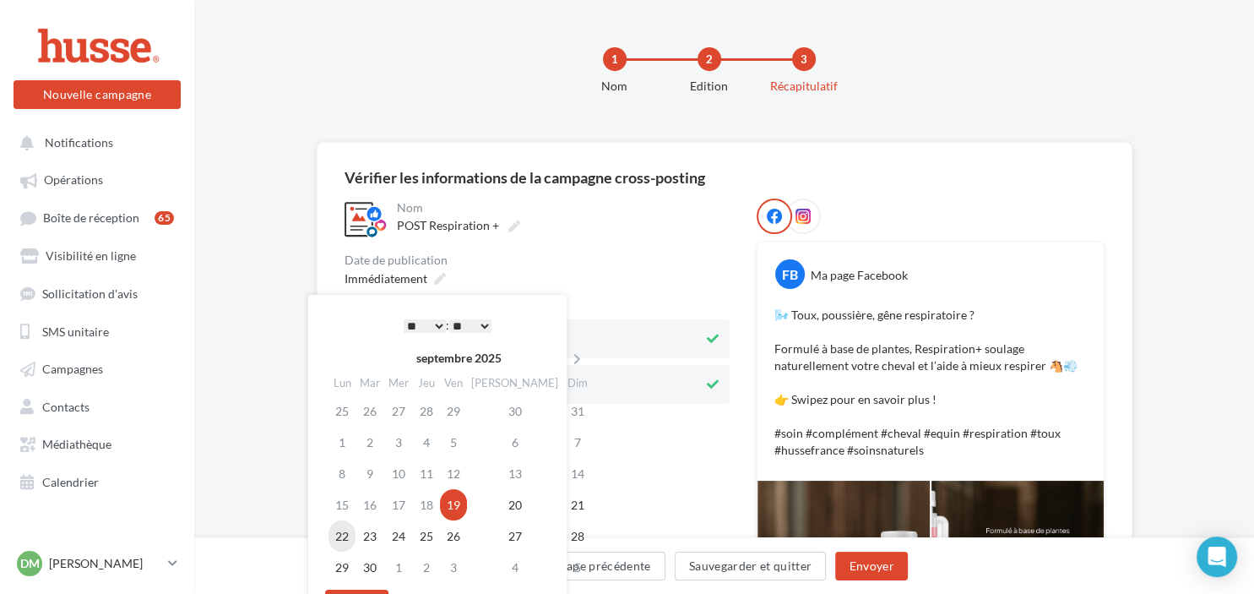
click at [346, 534] on td "22" at bounding box center [342, 535] width 27 height 31
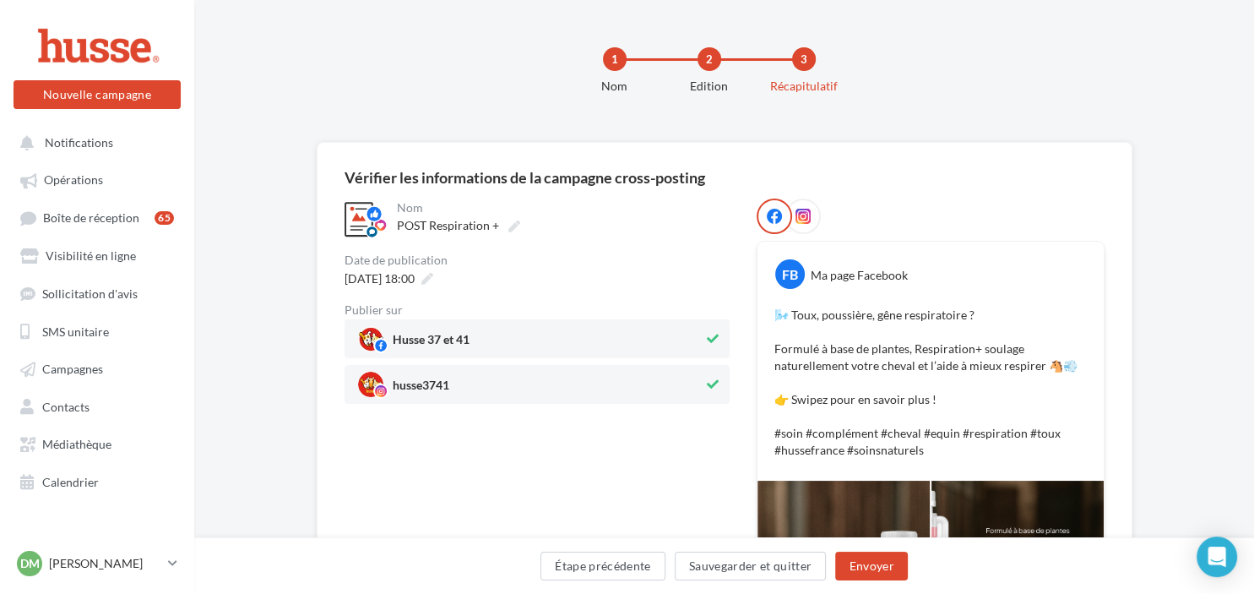
click at [658, 440] on div "**********" at bounding box center [537, 523] width 385 height 651
click at [877, 563] on button "Envoyer" at bounding box center [871, 566] width 72 height 29
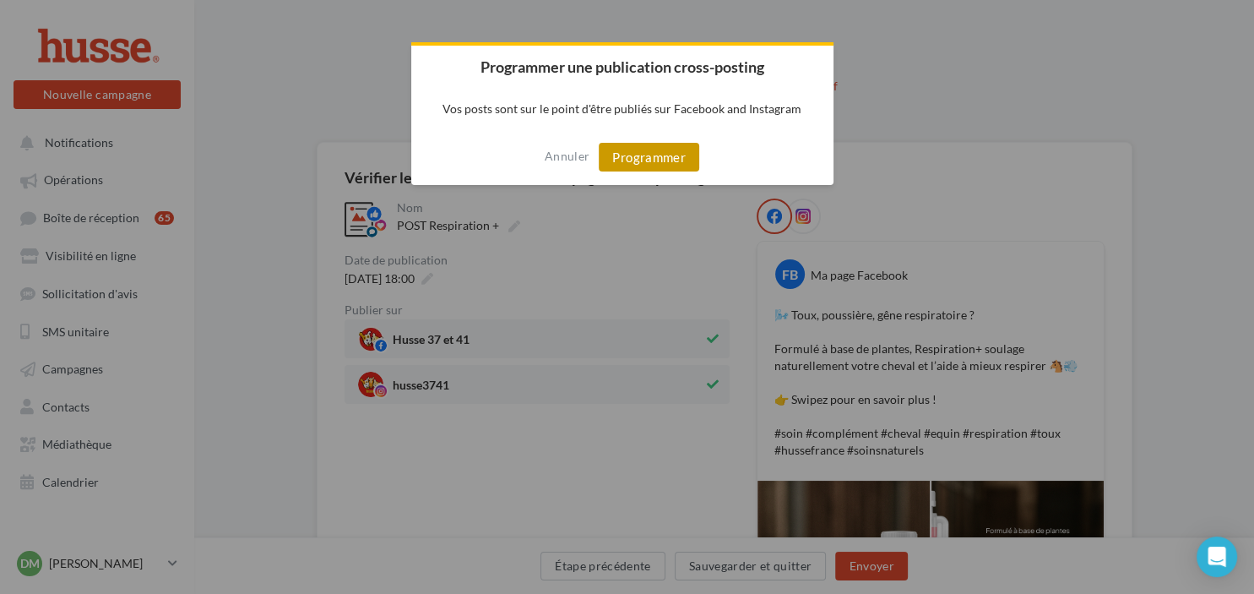
click at [637, 157] on button "Programmer" at bounding box center [649, 157] width 101 height 29
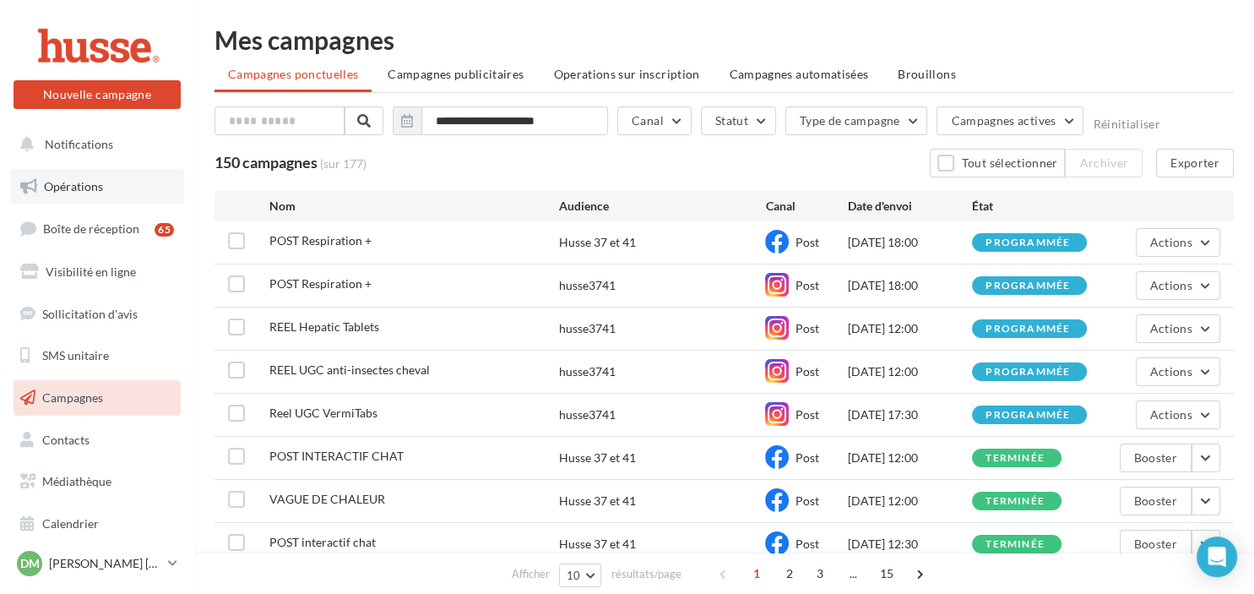
click at [96, 184] on span "Opérations" at bounding box center [73, 186] width 59 height 14
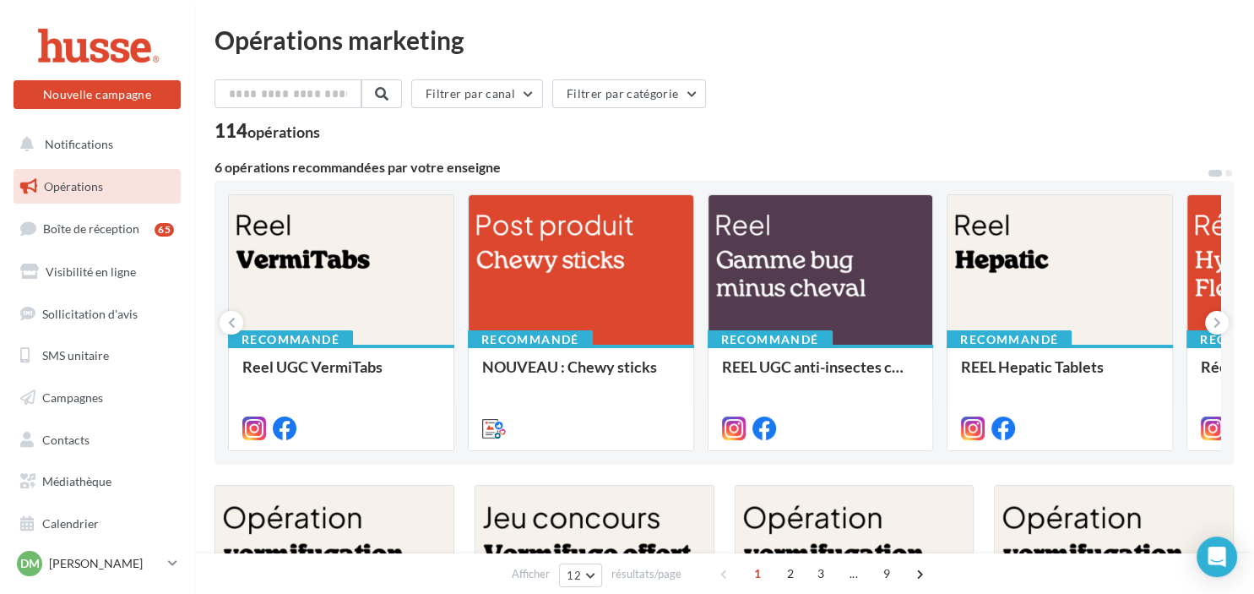
drag, startPoint x: 1054, startPoint y: 55, endPoint x: 1117, endPoint y: 169, distance: 130.4
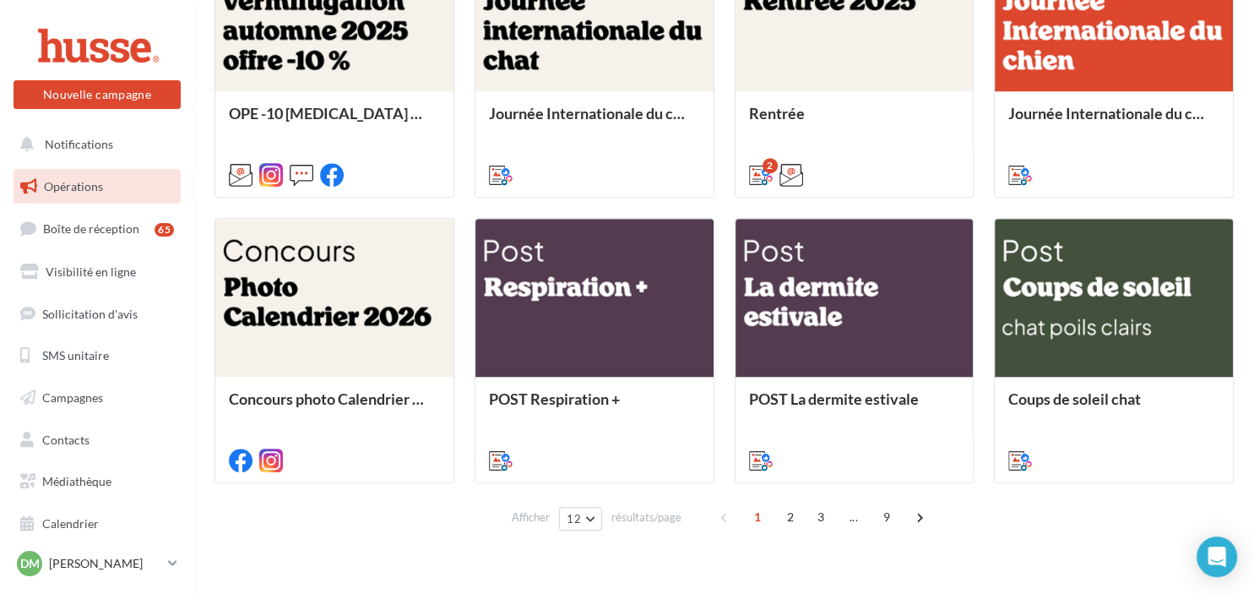
scroll to position [844, 0]
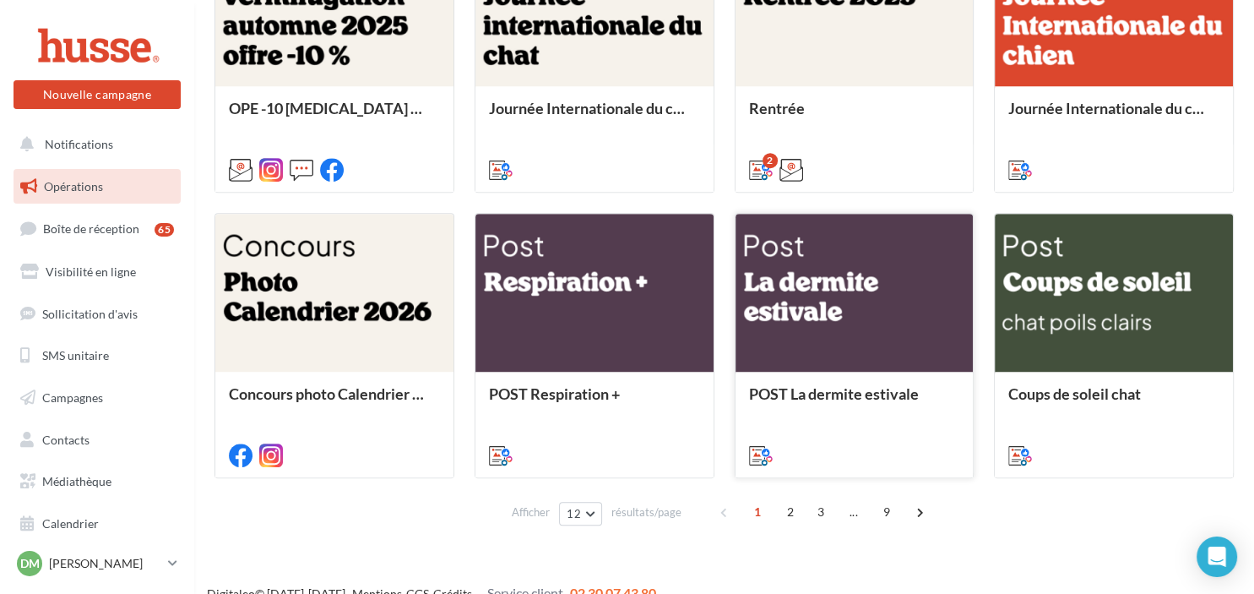
click at [876, 307] on div at bounding box center [855, 294] width 238 height 160
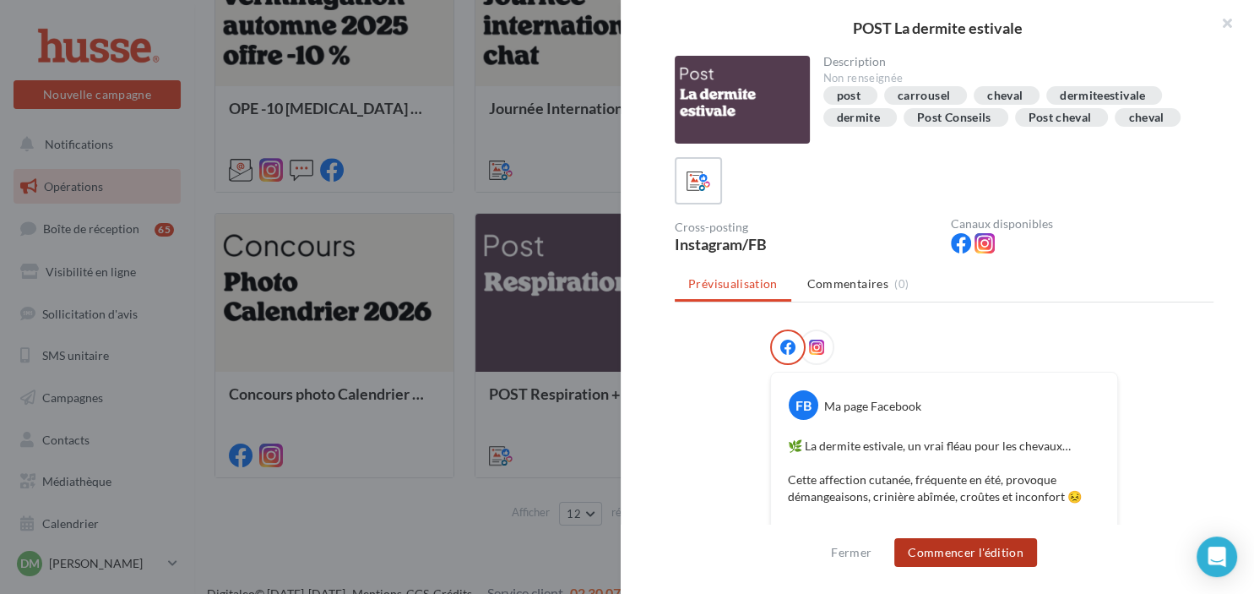
click at [960, 551] on button "Commencer l'édition" at bounding box center [965, 552] width 143 height 29
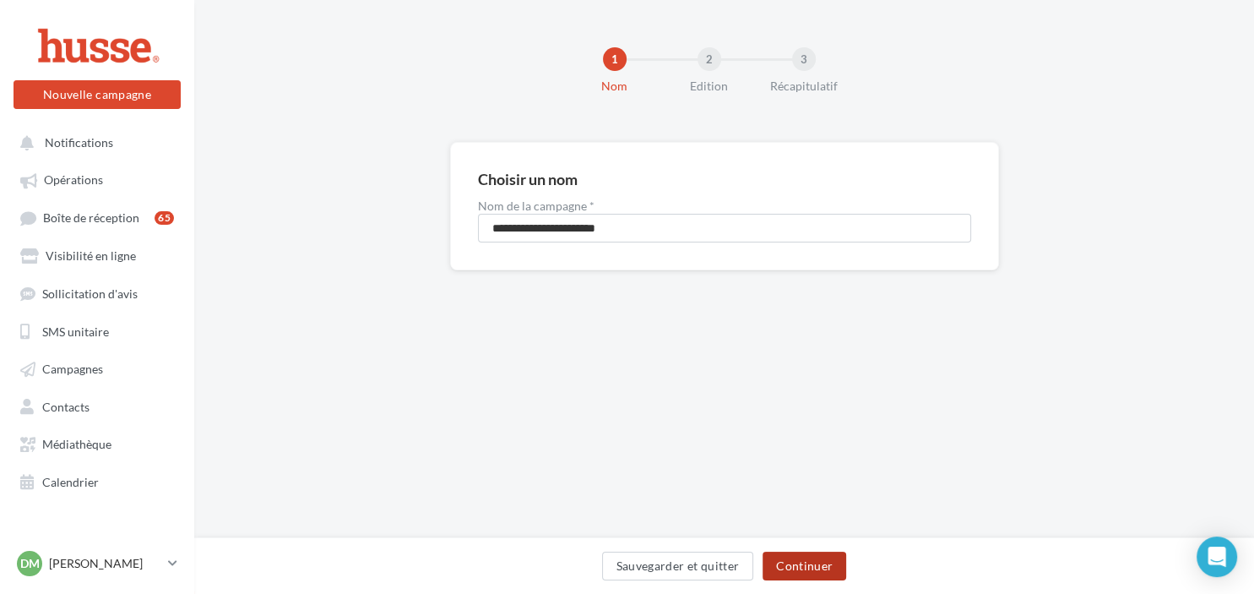
click at [799, 562] on button "Continuer" at bounding box center [805, 566] width 84 height 29
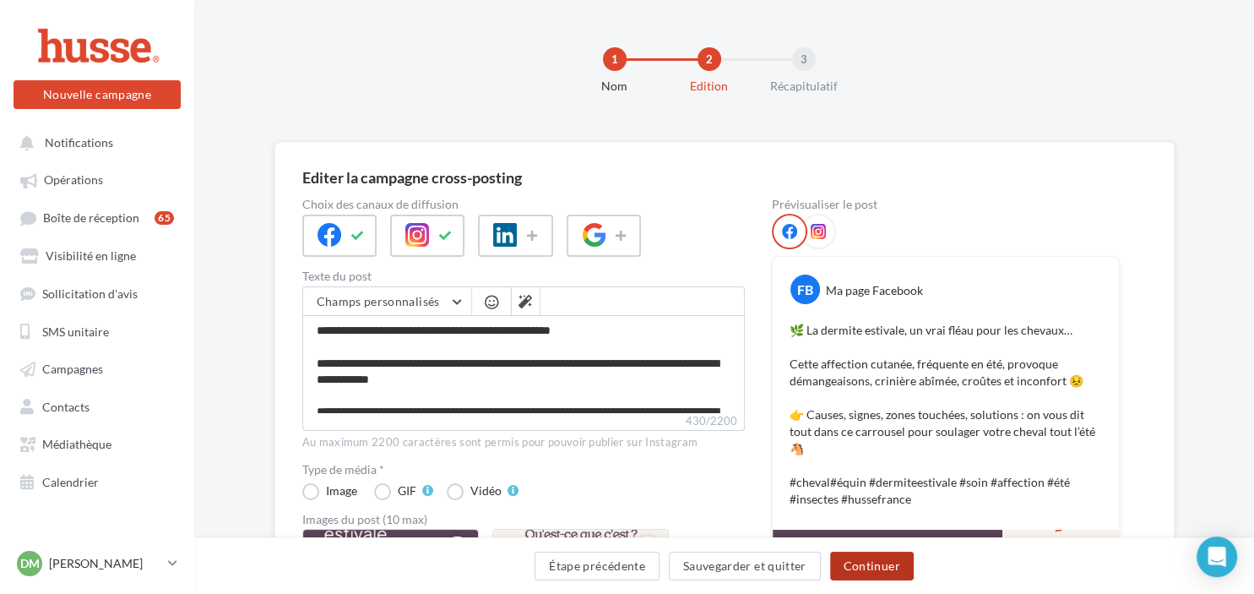
click at [867, 563] on button "Continuer" at bounding box center [872, 566] width 84 height 29
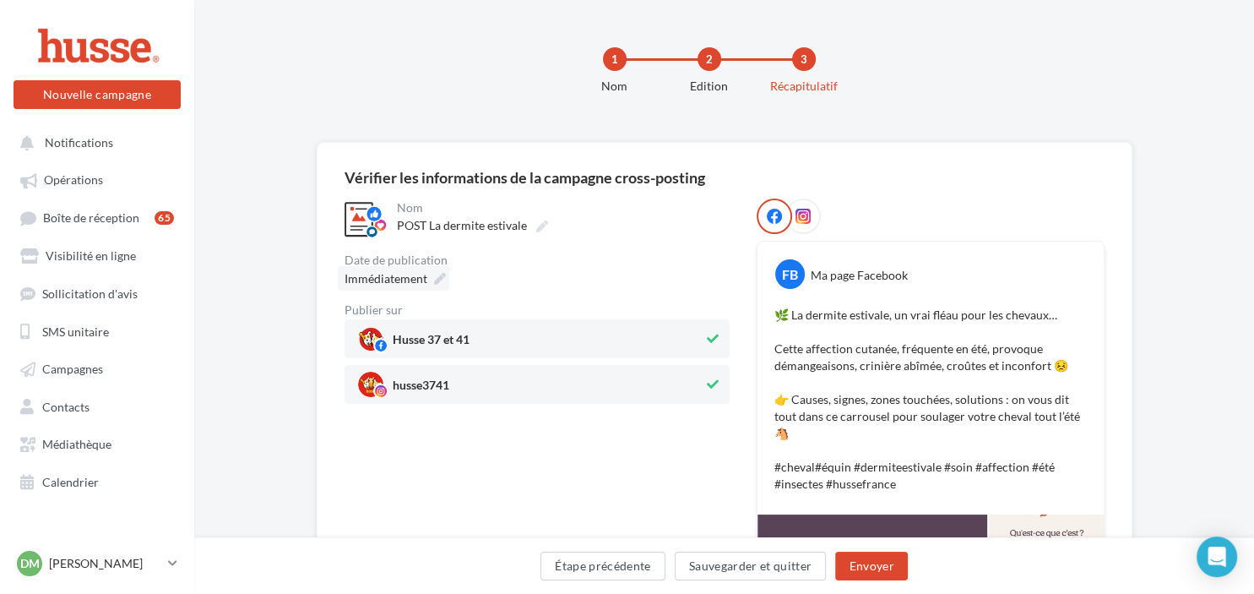
click at [434, 275] on icon at bounding box center [440, 279] width 12 height 12
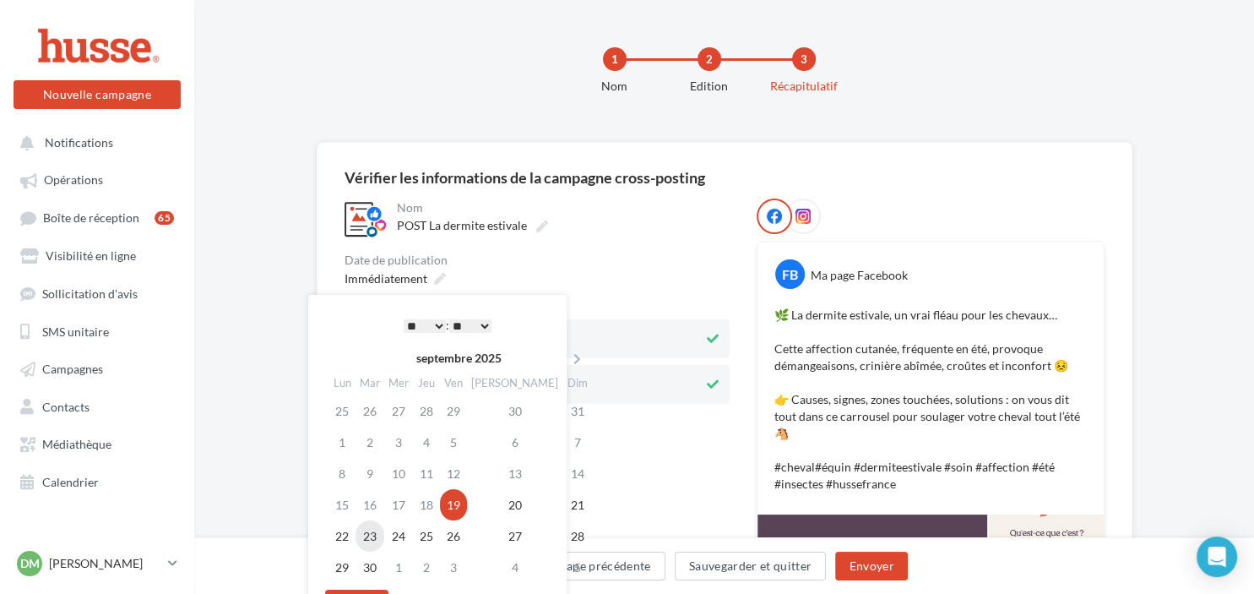
click at [383, 536] on td "23" at bounding box center [370, 535] width 29 height 31
click at [879, 566] on button "Envoyer" at bounding box center [871, 566] width 72 height 29
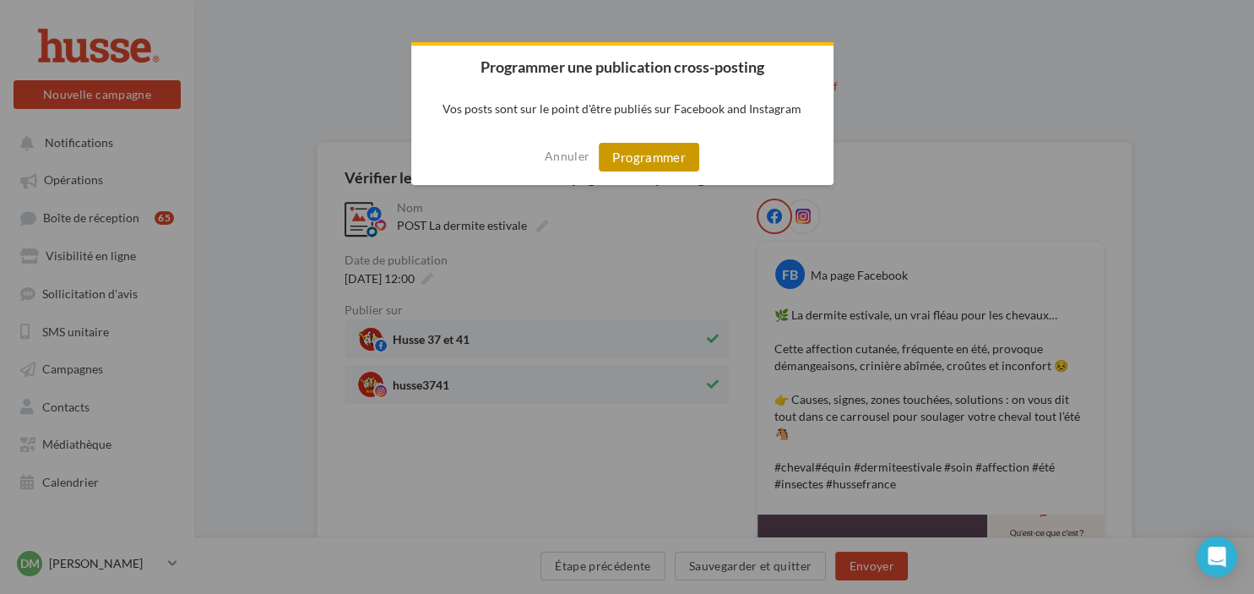
click at [648, 155] on button "Programmer" at bounding box center [649, 157] width 101 height 29
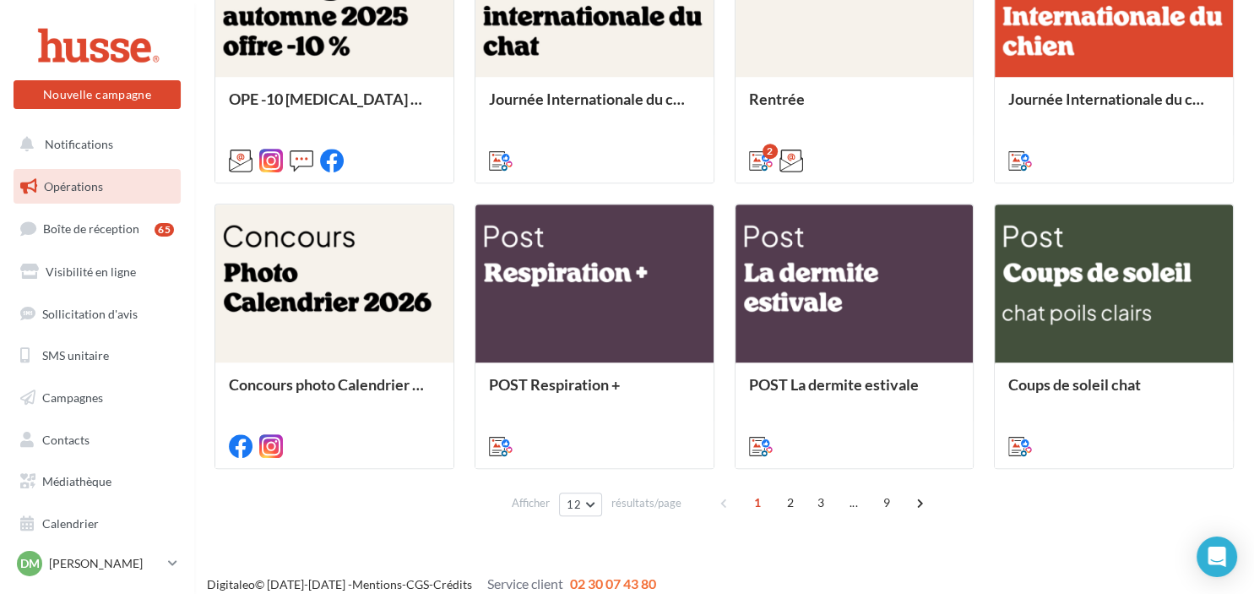
scroll to position [868, 0]
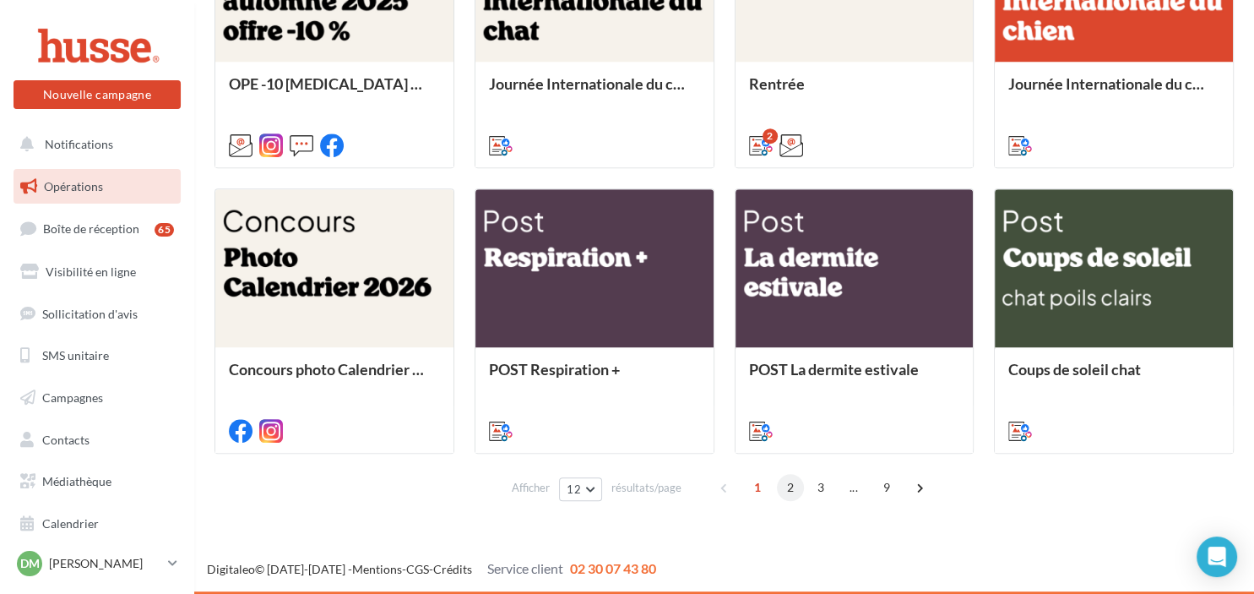
click at [792, 487] on span "2" at bounding box center [790, 487] width 27 height 27
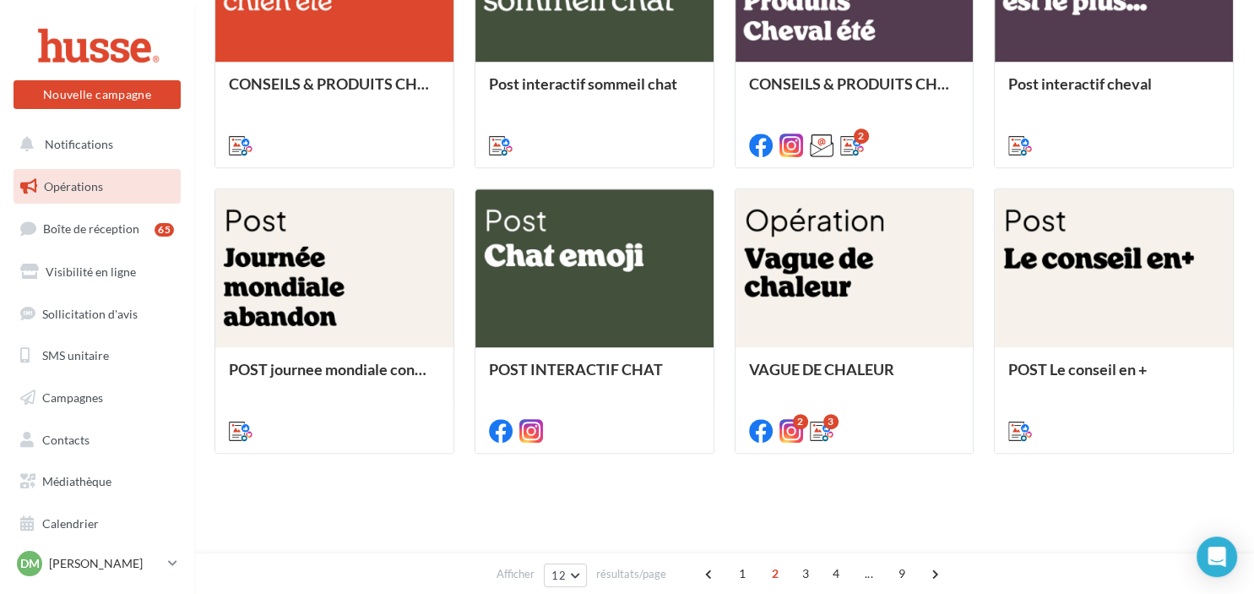
scroll to position [416, 0]
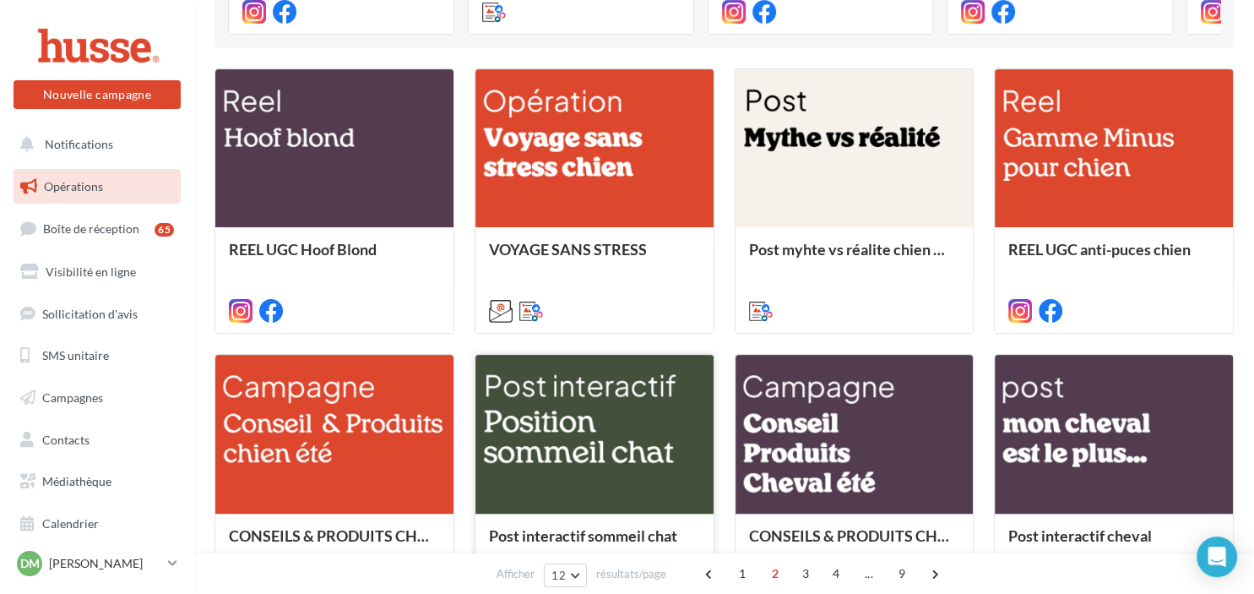
click at [623, 492] on div at bounding box center [595, 435] width 238 height 160
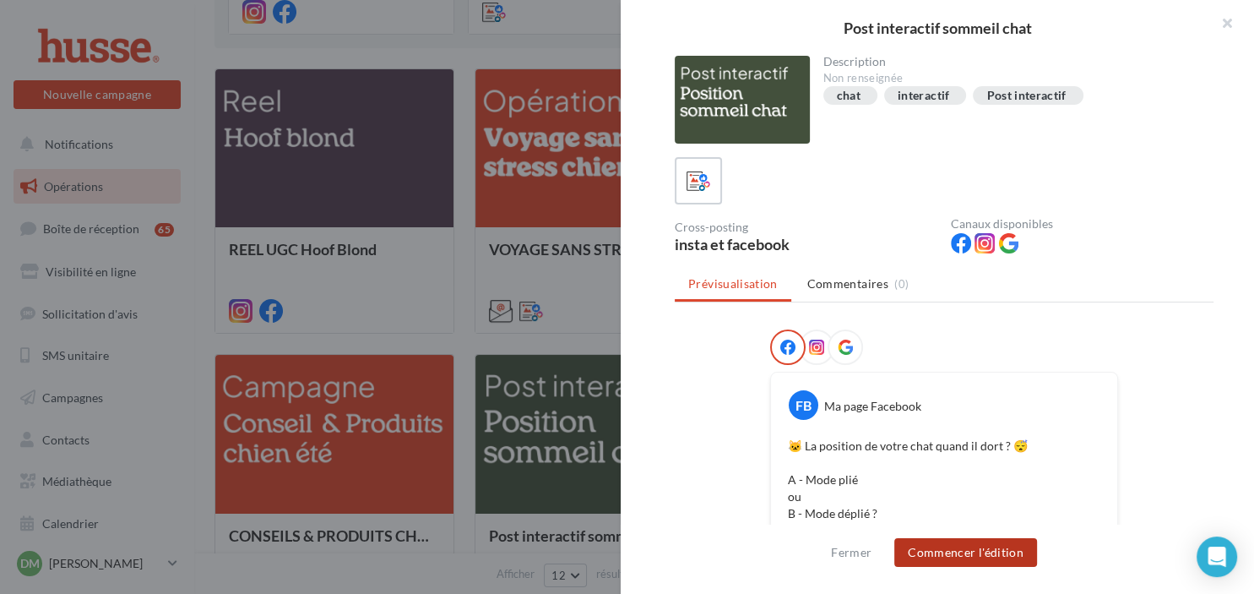
click at [976, 552] on button "Commencer l'édition" at bounding box center [965, 552] width 143 height 29
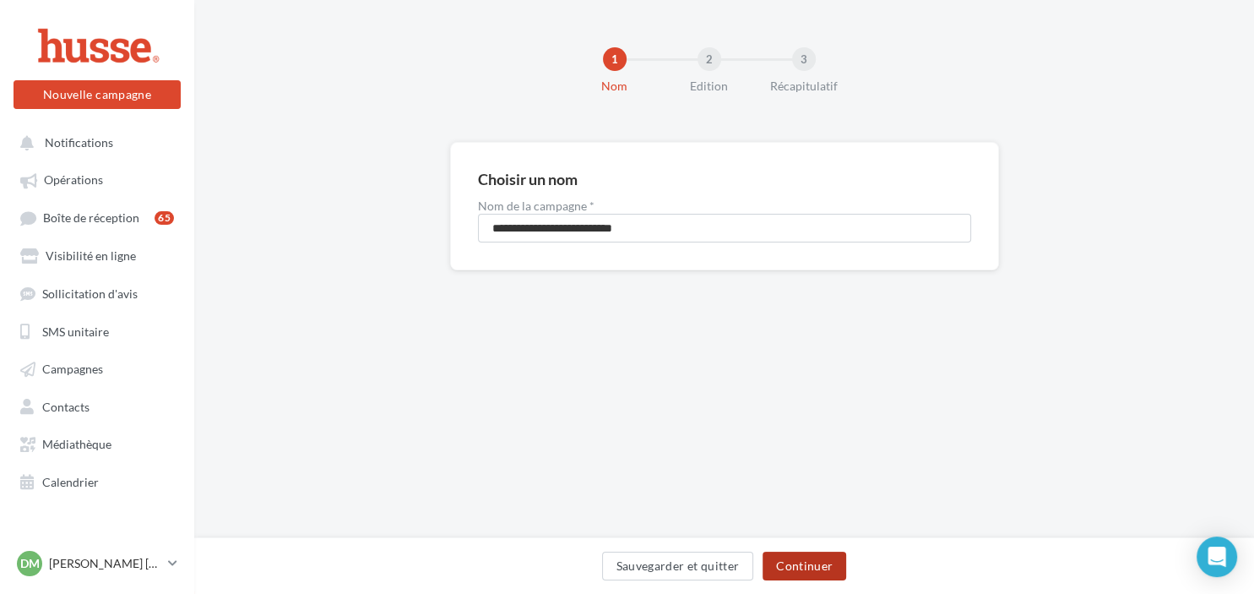
click at [809, 563] on button "Continuer" at bounding box center [805, 566] width 84 height 29
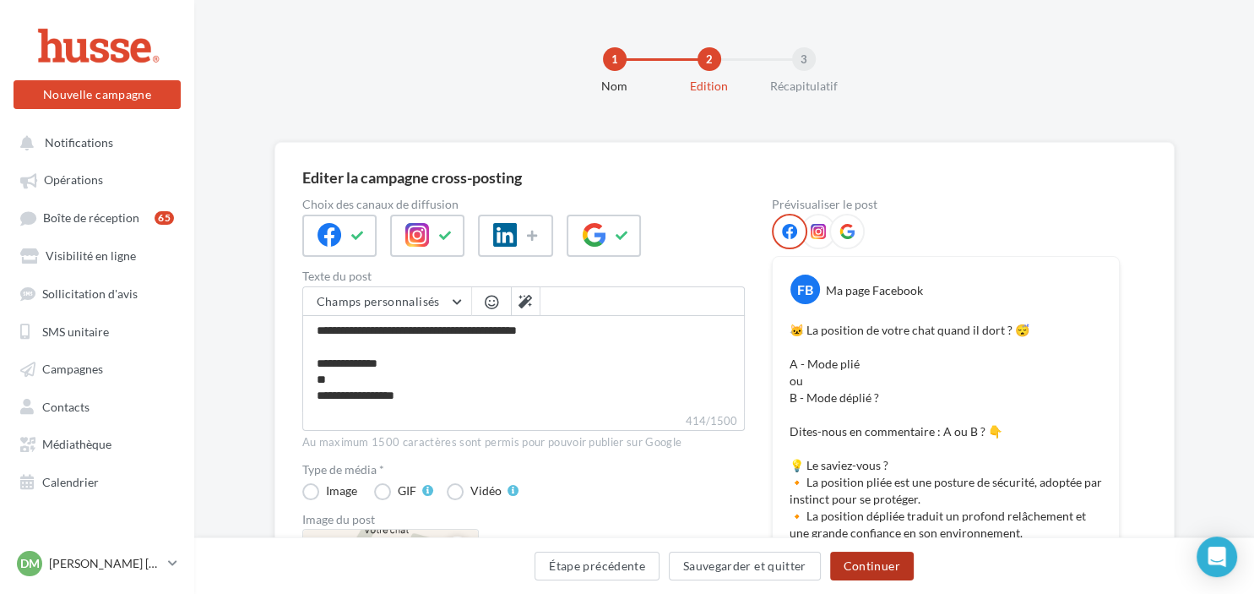
click at [870, 568] on button "Continuer" at bounding box center [872, 566] width 84 height 29
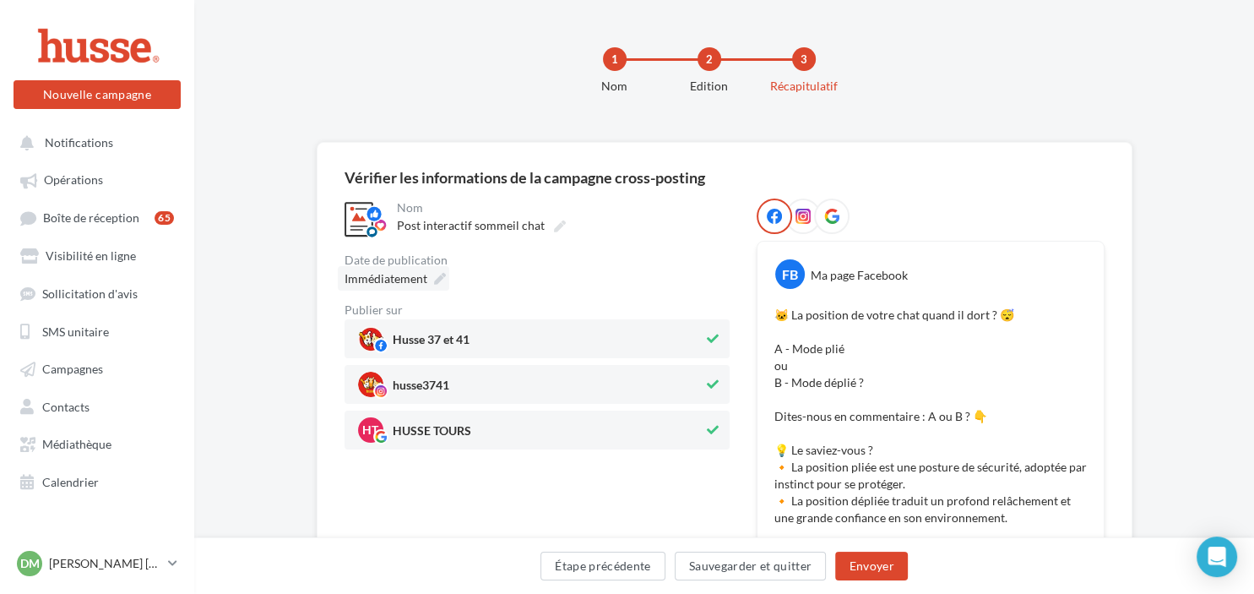
click at [440, 277] on icon at bounding box center [440, 279] width 12 height 12
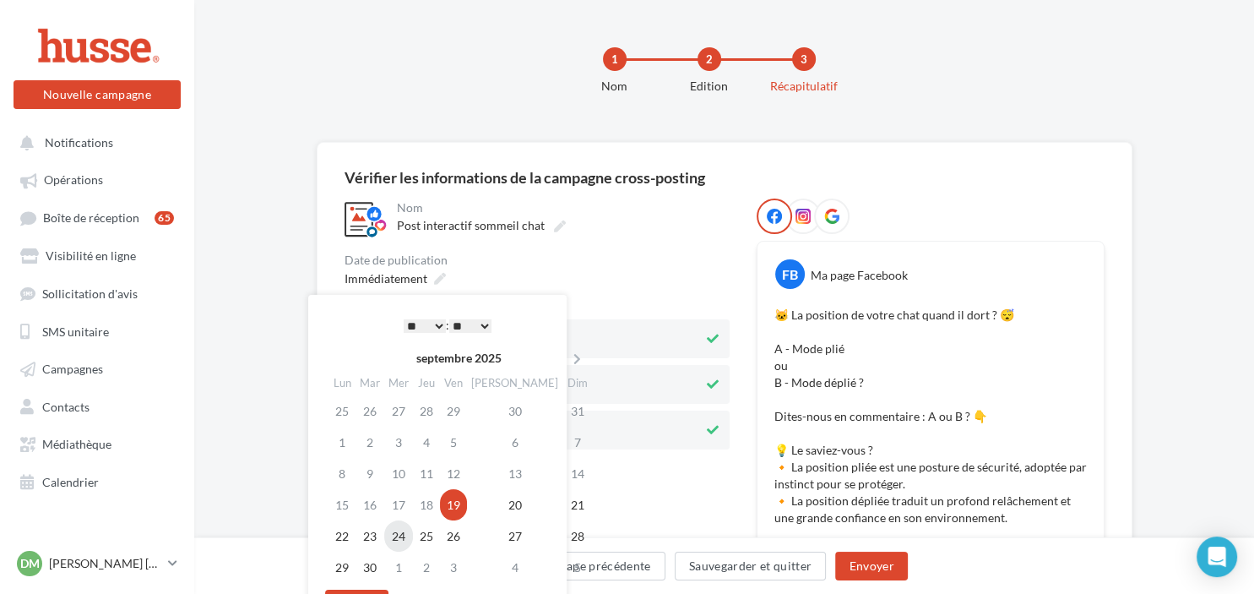
click at [410, 536] on td "24" at bounding box center [398, 535] width 29 height 31
click at [867, 563] on button "Envoyer" at bounding box center [871, 566] width 72 height 29
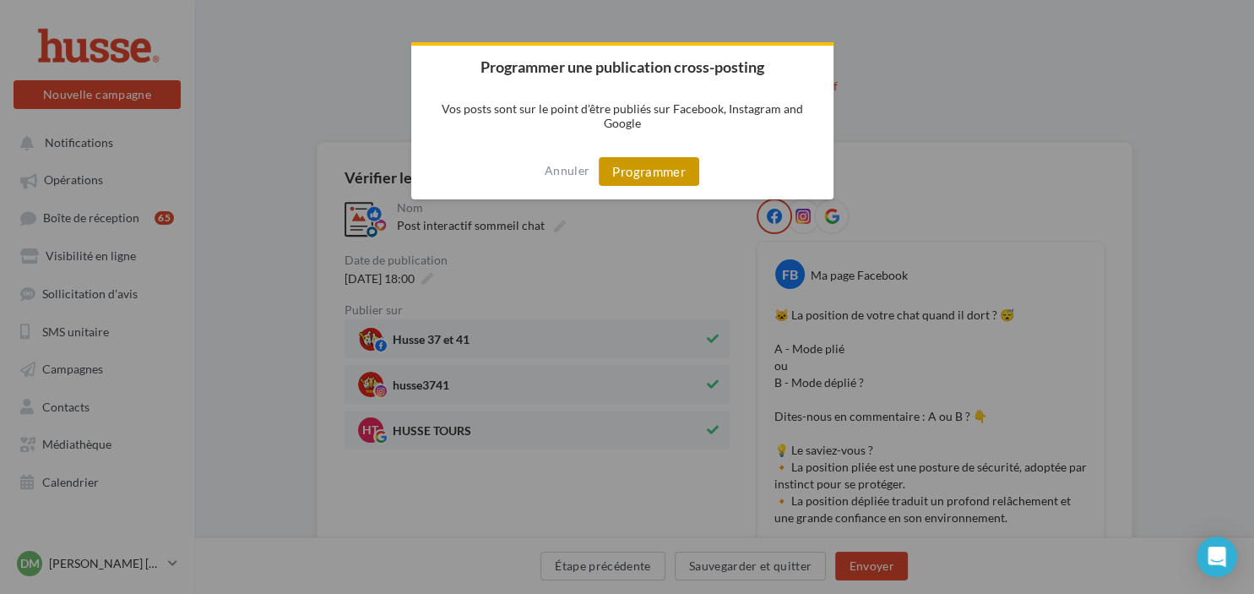
click at [652, 174] on button "Programmer" at bounding box center [649, 171] width 101 height 29
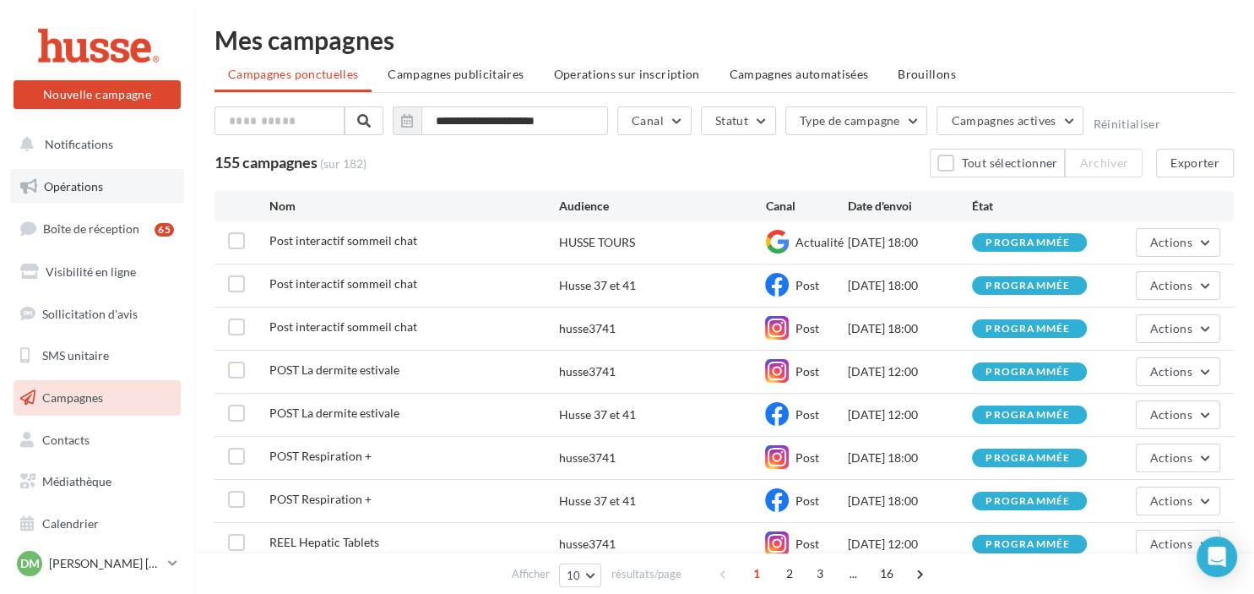
click at [103, 169] on link "Opérations" at bounding box center [97, 186] width 174 height 35
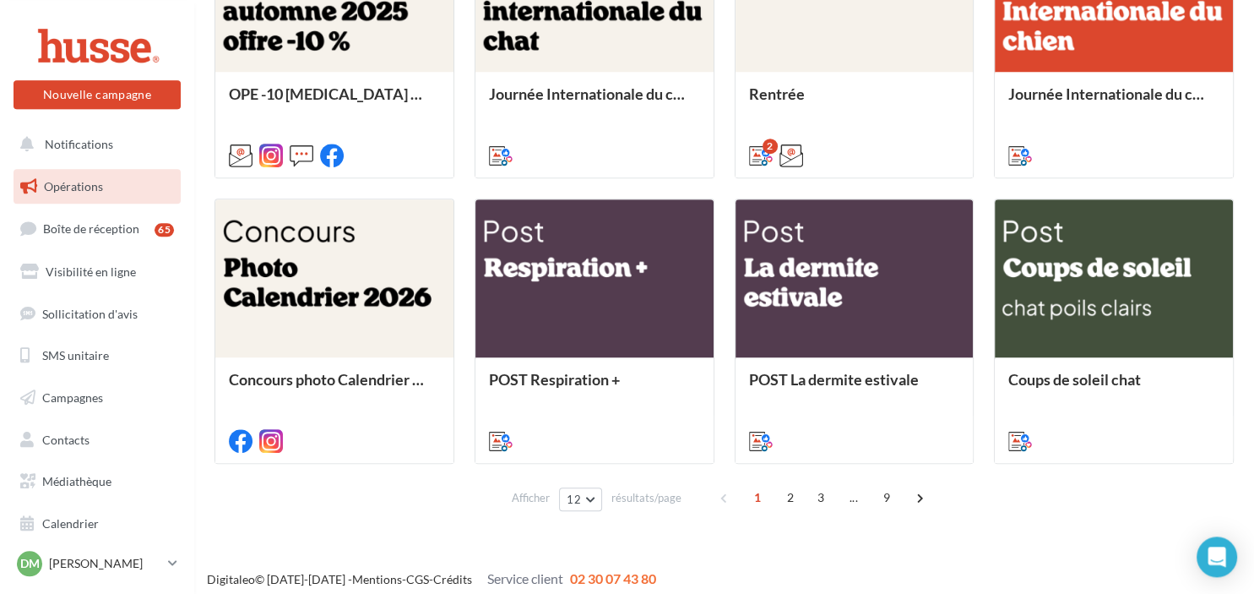
scroll to position [868, 0]
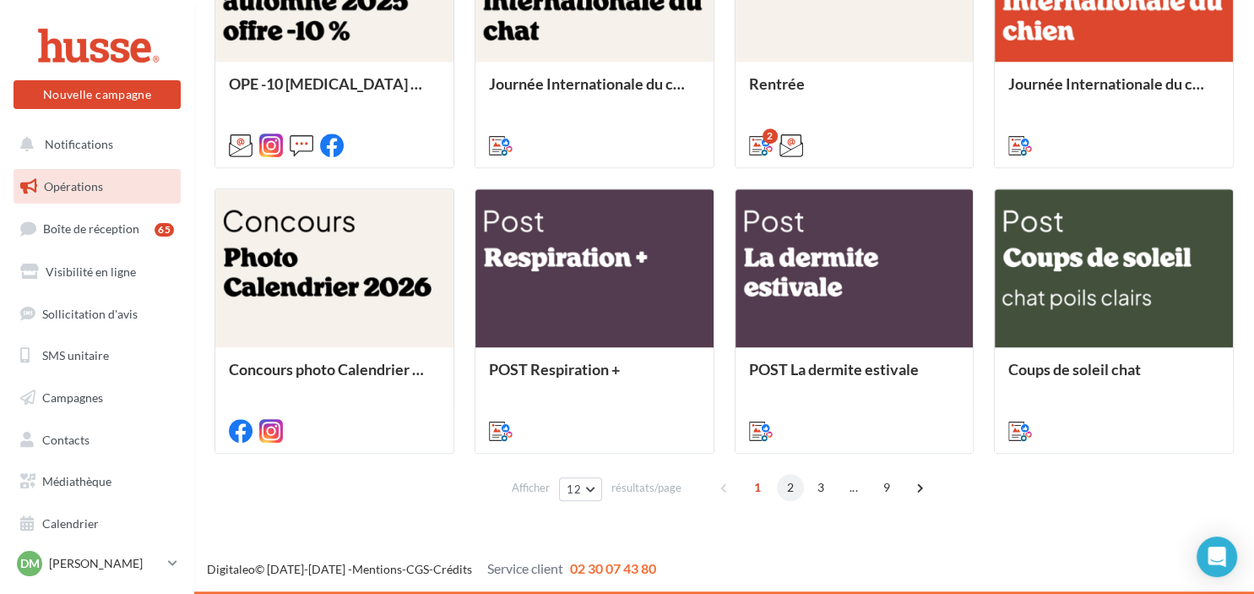
click at [787, 487] on span "2" at bounding box center [790, 487] width 27 height 27
